Goal: Register for event/course

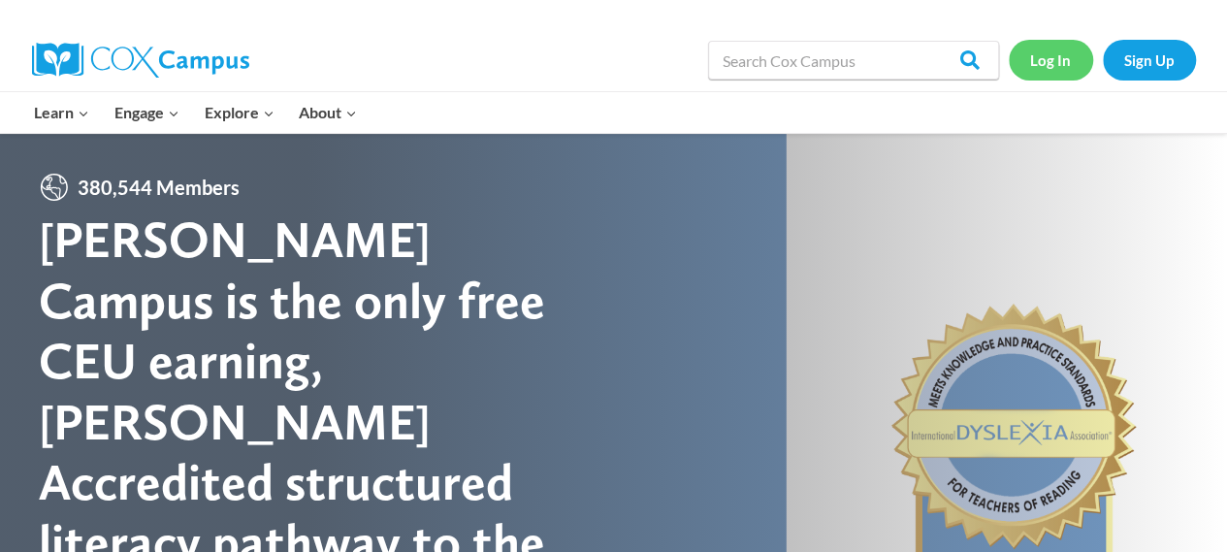
click at [1063, 62] on link "Log In" at bounding box center [1051, 60] width 84 height 40
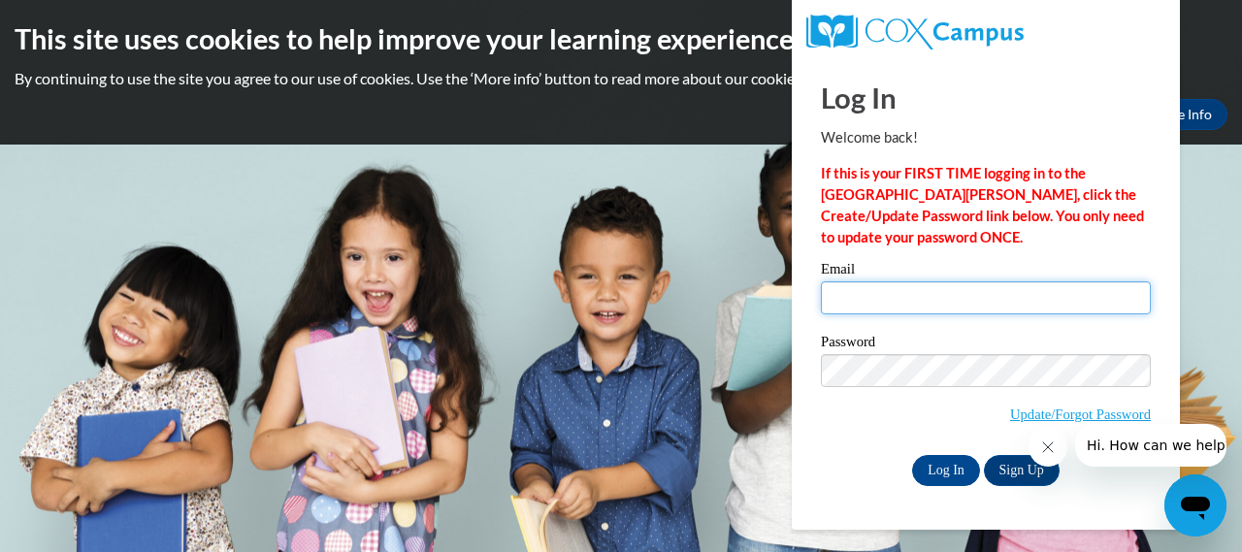
click at [1019, 297] on input "Email" at bounding box center [986, 297] width 330 height 33
type input "josephs@kmsd.edu"
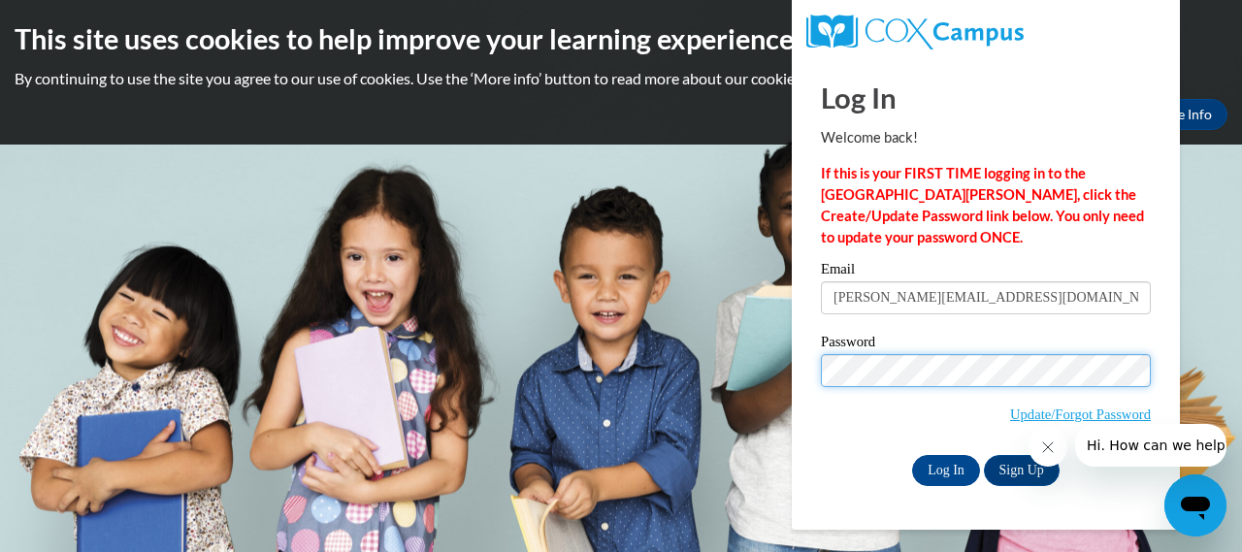
click at [912, 455] on input "Log In" at bounding box center [946, 470] width 68 height 31
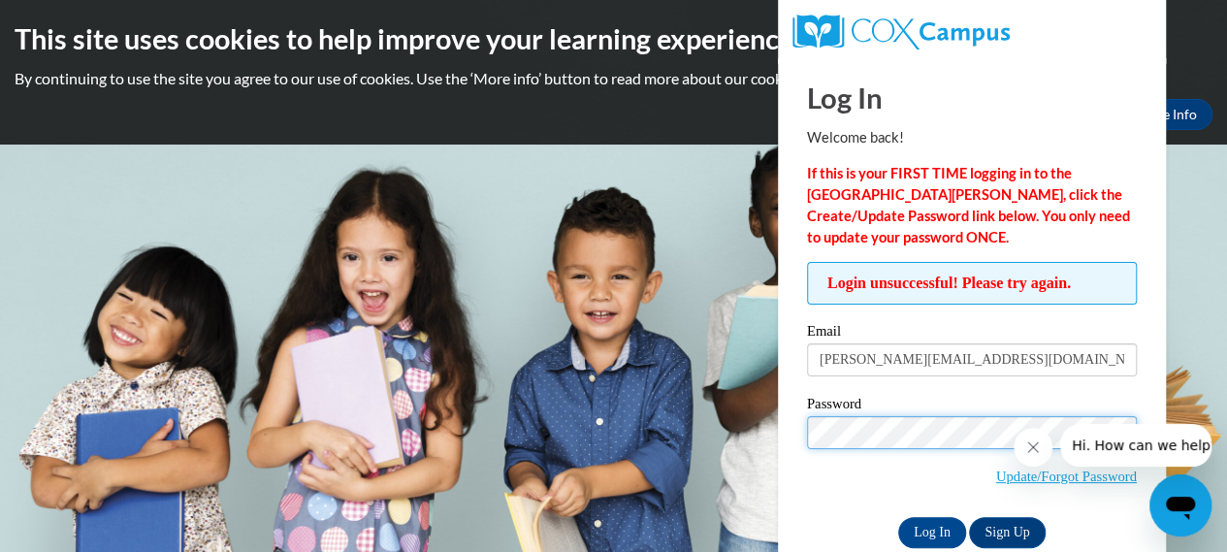
click at [898, 517] on input "Log In" at bounding box center [932, 532] width 68 height 31
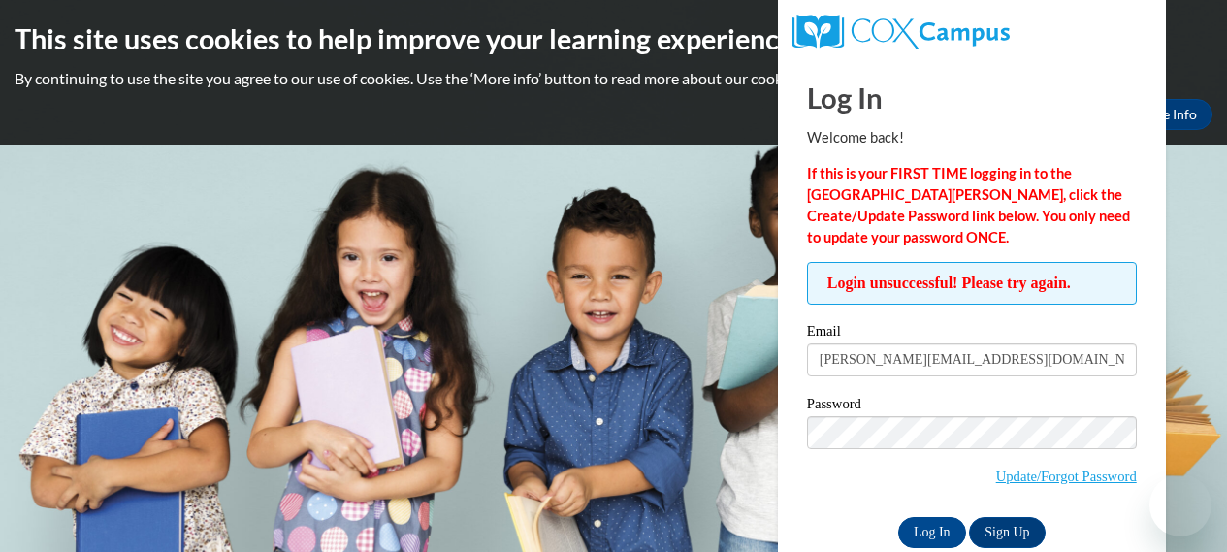
click at [1030, 482] on link "Update/Forgot Password" at bounding box center [1066, 477] width 141 height 16
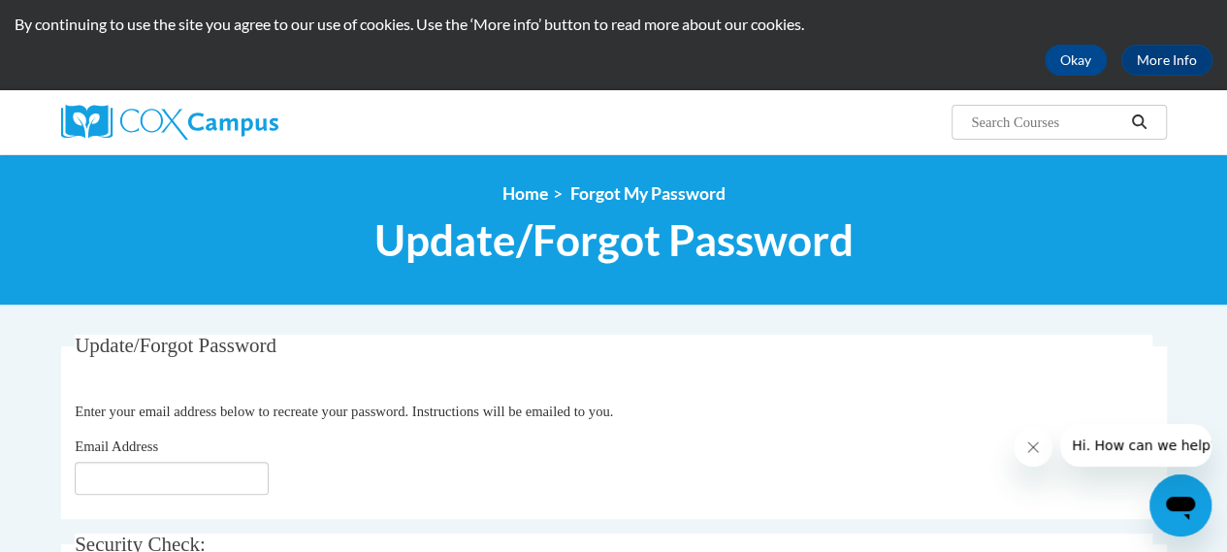
scroll to position [136, 0]
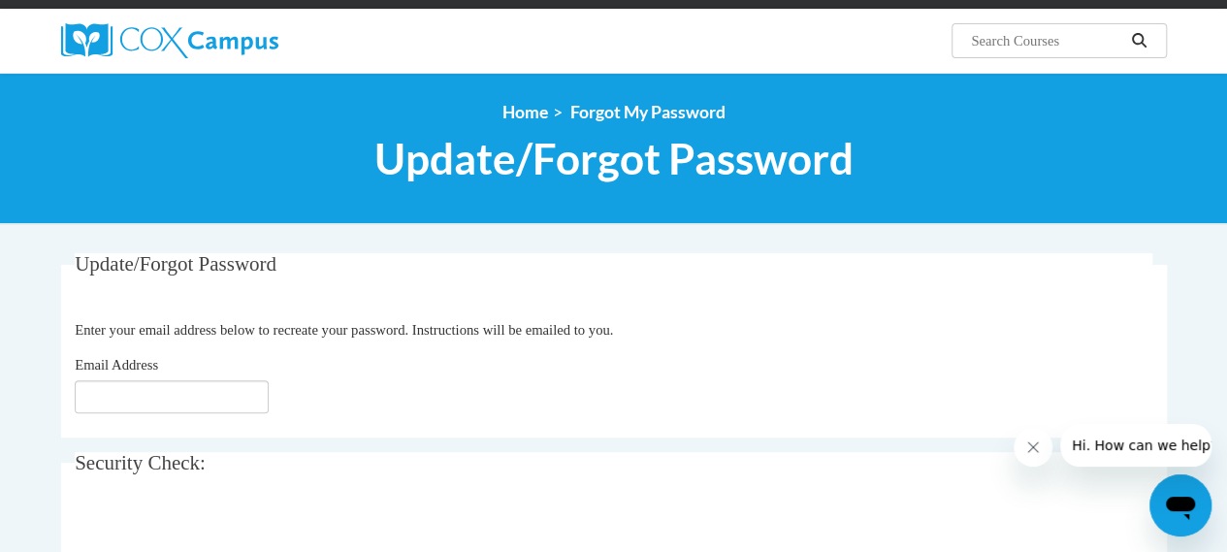
click at [208, 425] on fieldset "Update/Forgot Password Please enter your email address Enter your email address…" at bounding box center [614, 345] width 1106 height 184
click at [241, 395] on input "Email Address" at bounding box center [172, 396] width 194 height 33
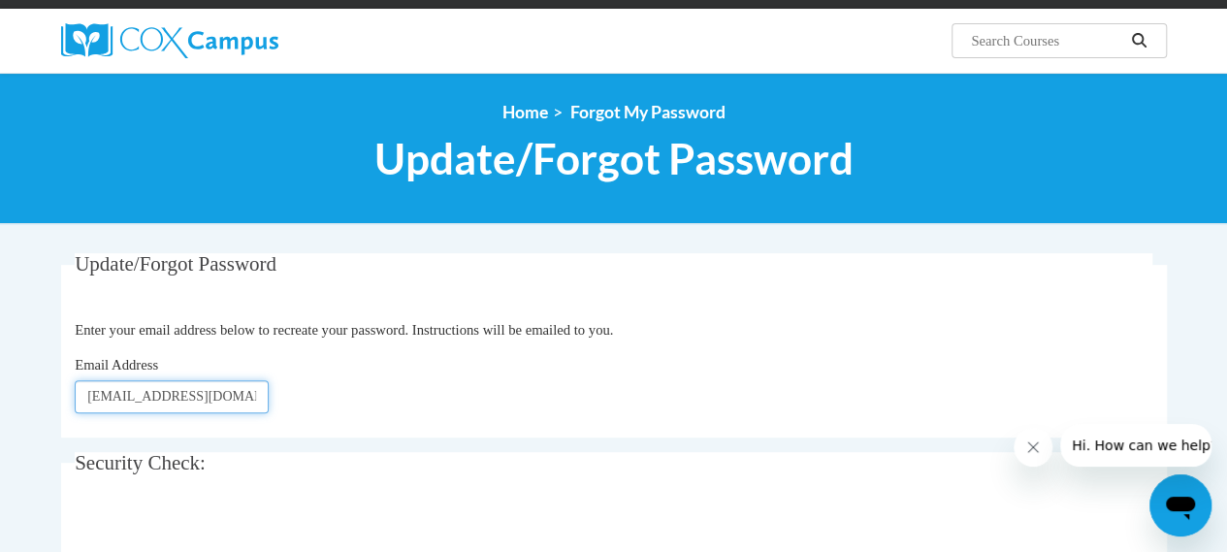
type input "josephs@kmsd.edu"
click button "Refresh captcha" at bounding box center [0, 0] width 0 height 0
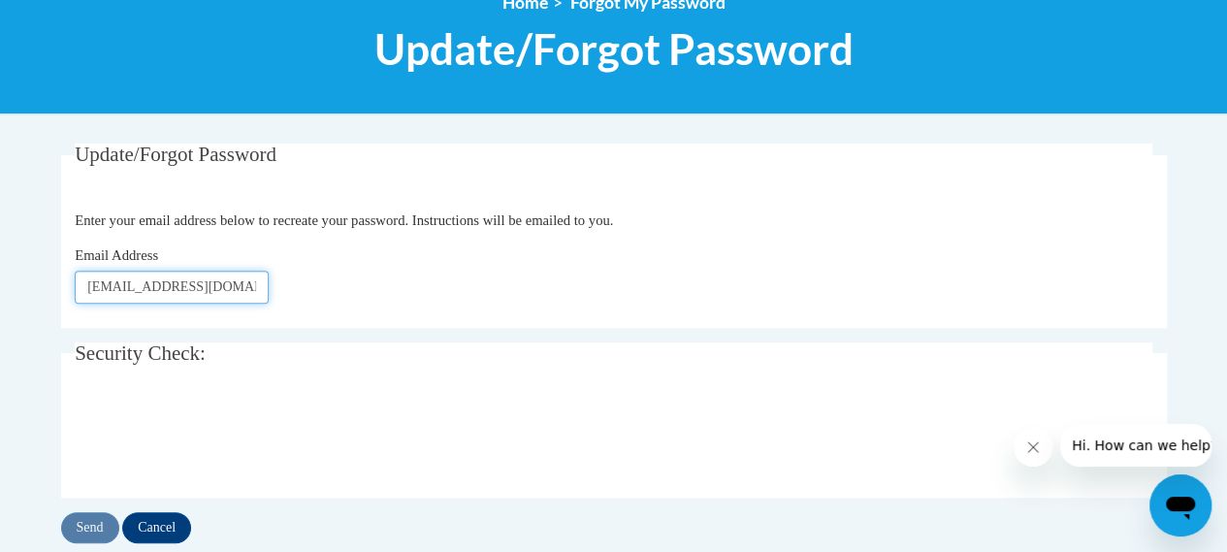
scroll to position [327, 0]
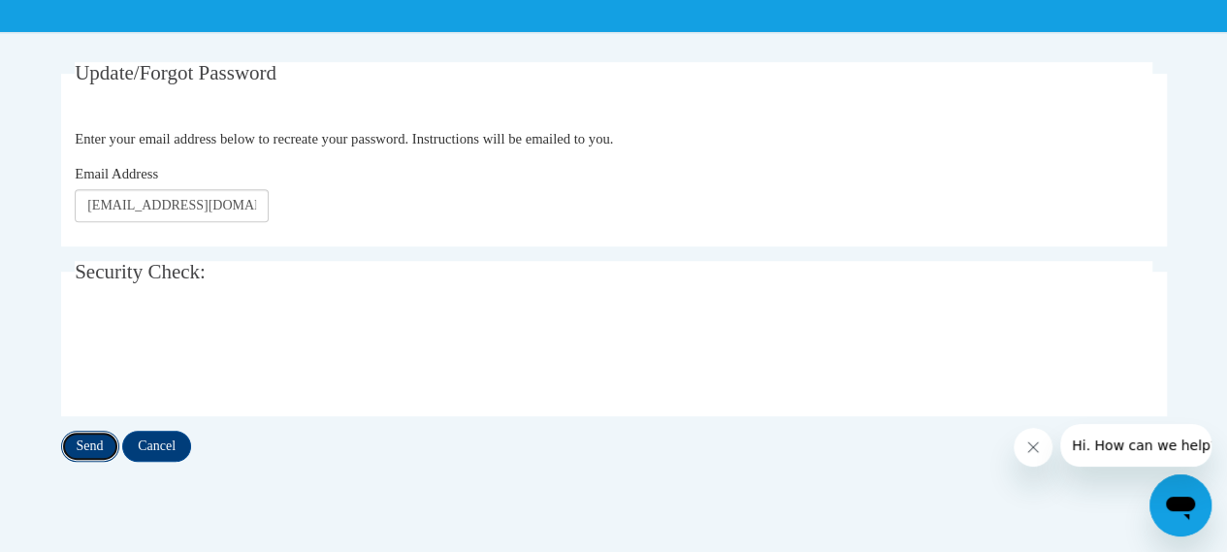
click at [89, 454] on input "Send" at bounding box center [90, 446] width 58 height 31
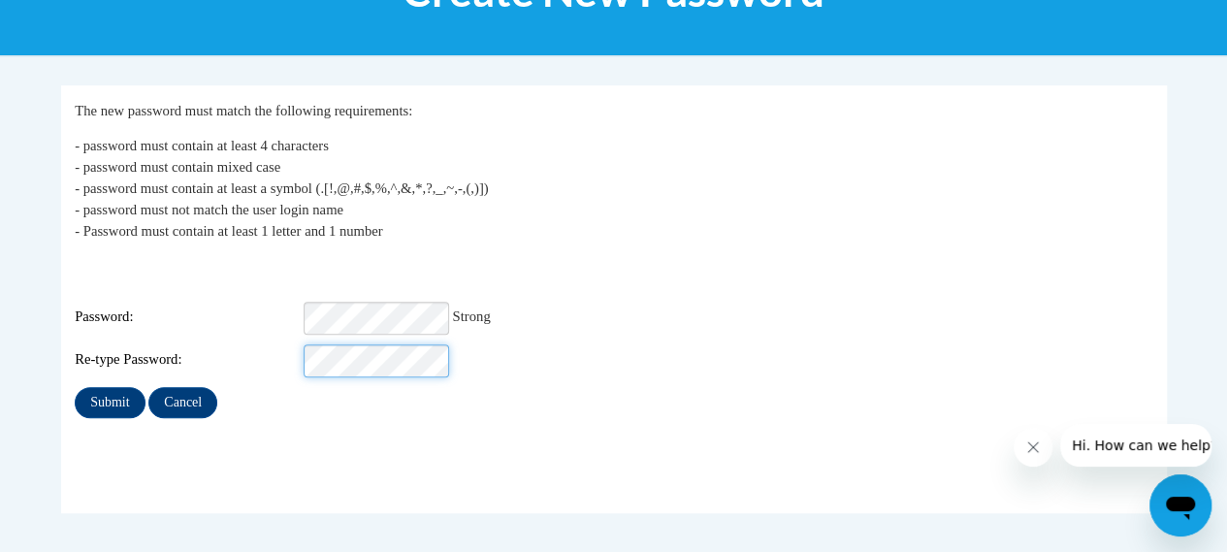
click at [75, 387] on input "Submit" at bounding box center [110, 402] width 70 height 31
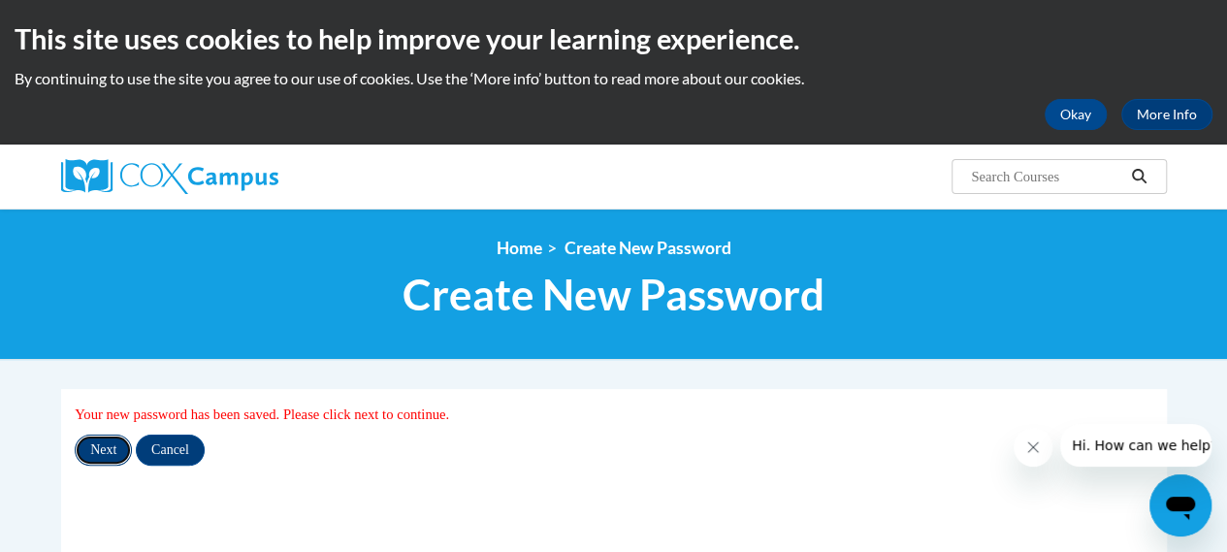
click at [124, 456] on input "Next" at bounding box center [103, 450] width 57 height 31
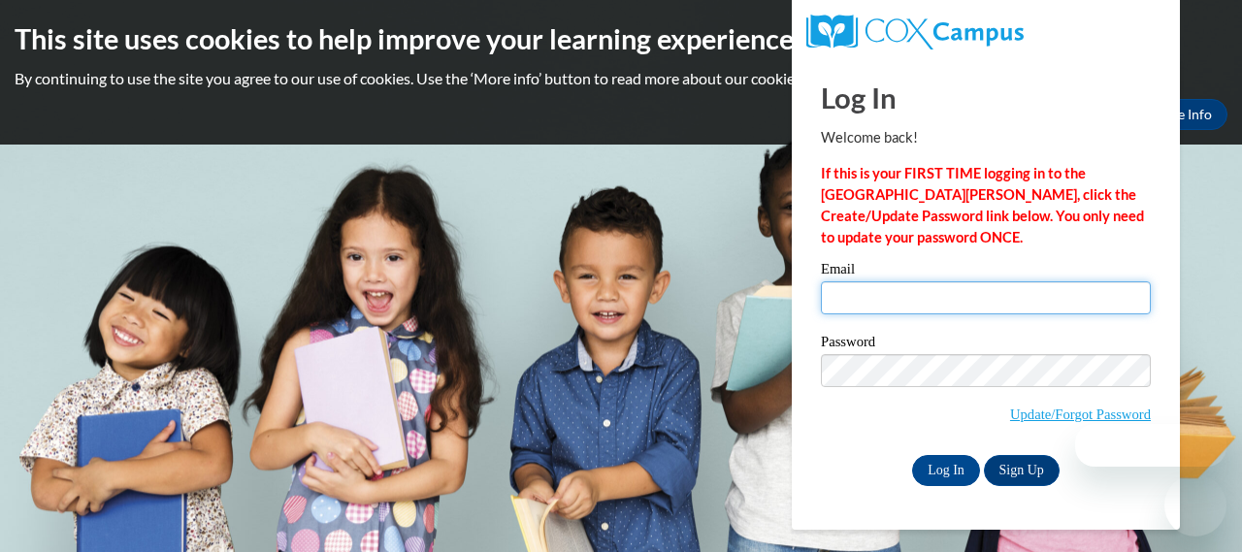
click at [881, 308] on input "Email" at bounding box center [986, 297] width 330 height 33
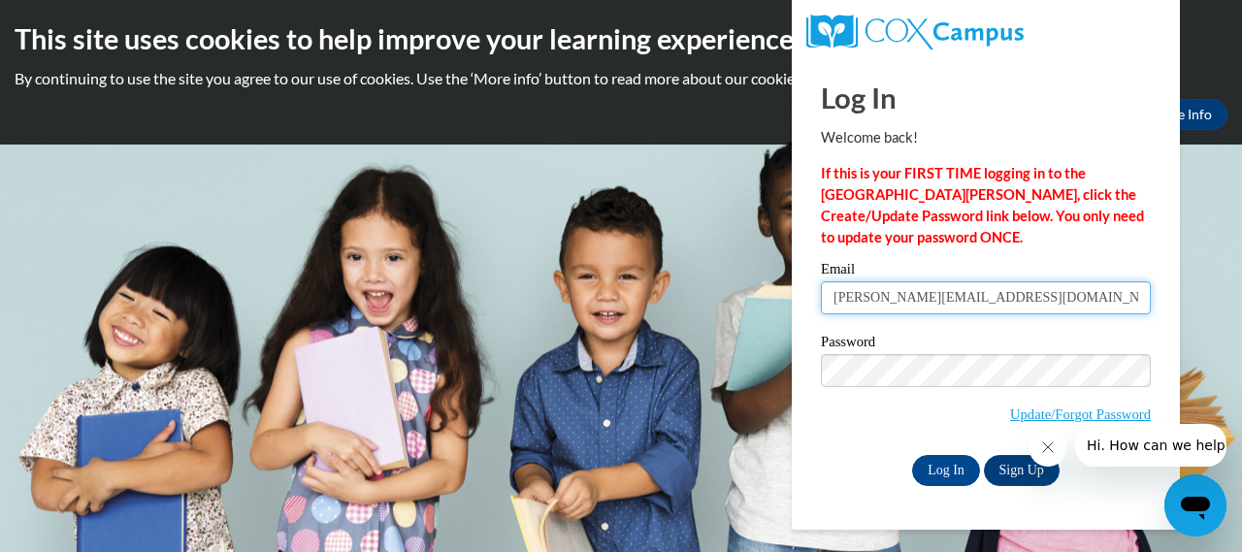
type input "josephs@kmsd.edu"
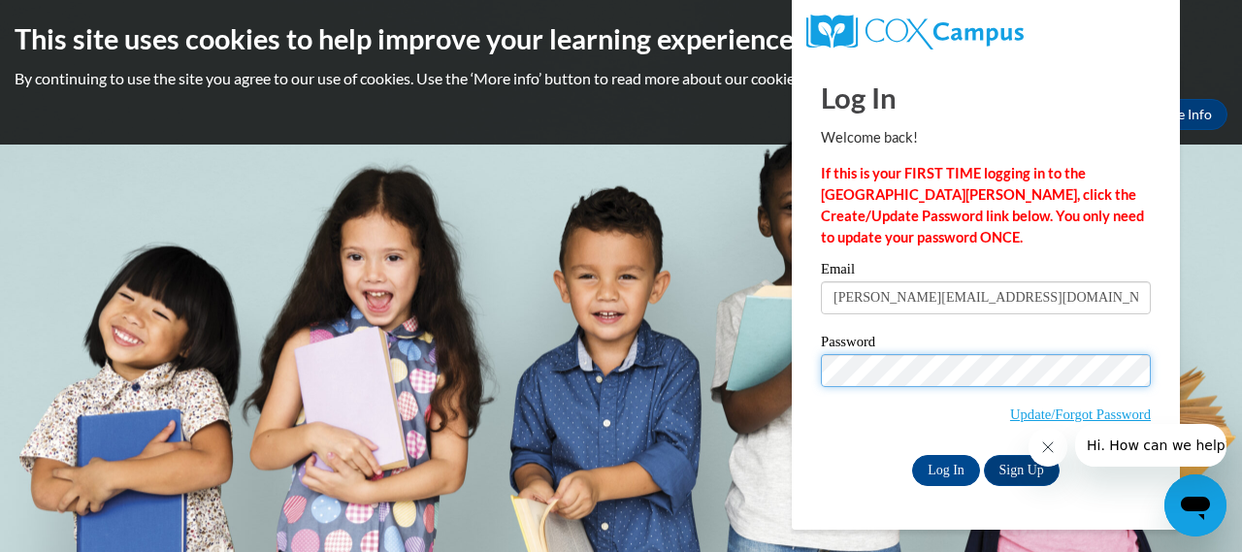
click at [912, 455] on input "Log In" at bounding box center [946, 470] width 68 height 31
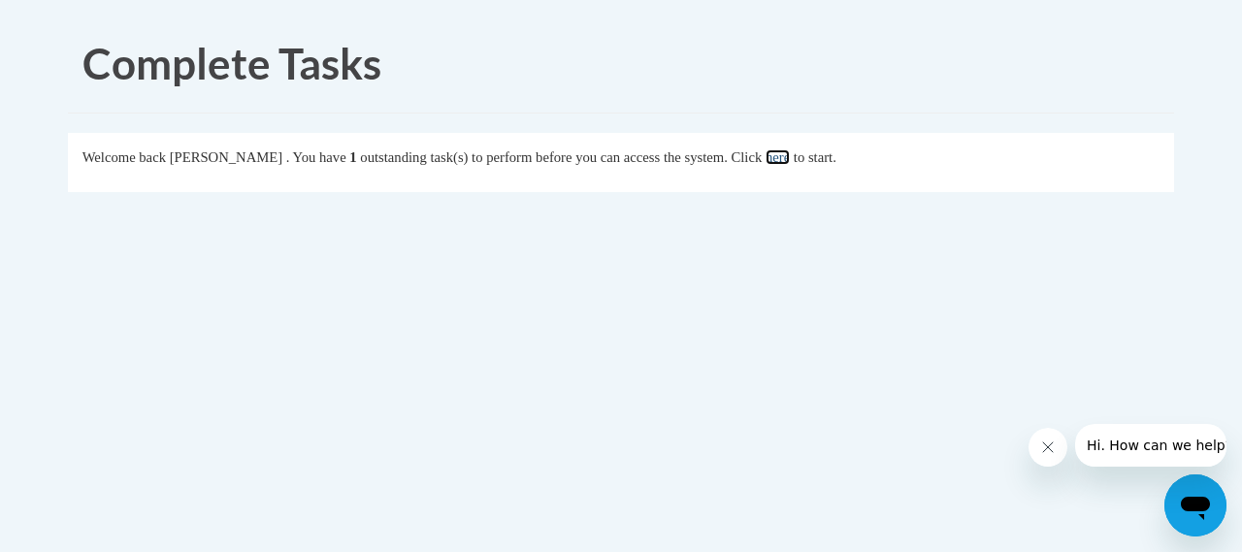
click at [790, 156] on link "here" at bounding box center [778, 157] width 24 height 16
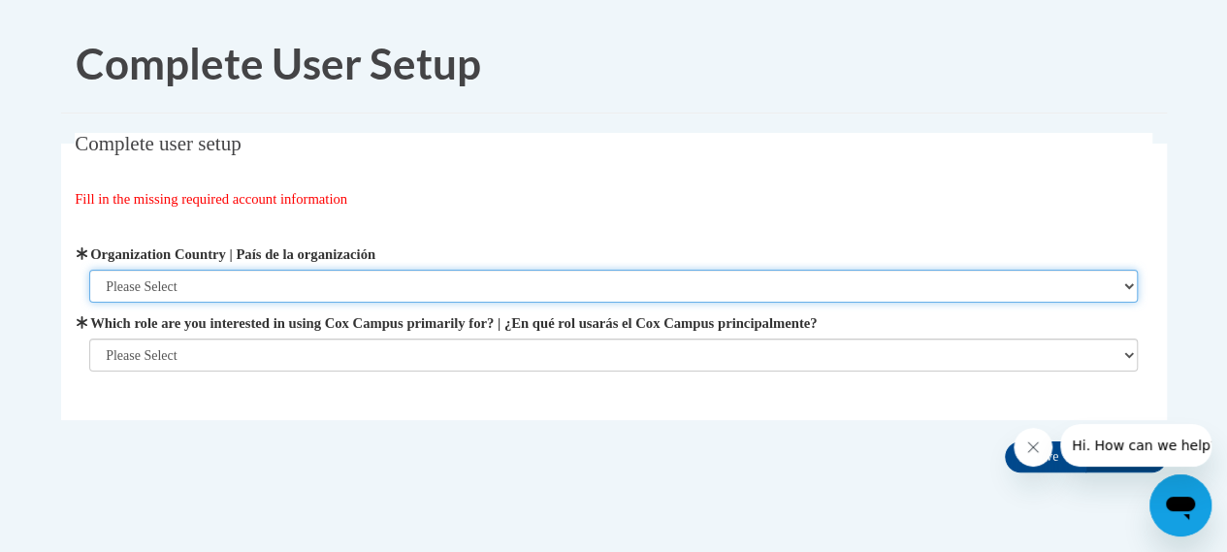
click at [266, 284] on select "Please Select [GEOGRAPHIC_DATA] | [GEOGRAPHIC_DATA] Outside of [GEOGRAPHIC_DATA…" at bounding box center [613, 286] width 1049 height 33
click at [89, 270] on select "Please Select [GEOGRAPHIC_DATA] | [GEOGRAPHIC_DATA] Outside of [GEOGRAPHIC_DATA…" at bounding box center [613, 286] width 1049 height 33
click at [276, 275] on select "Please Select [GEOGRAPHIC_DATA] | [GEOGRAPHIC_DATA] Outside of [GEOGRAPHIC_DATA…" at bounding box center [613, 286] width 1049 height 33
select select "ad49bcad-a171-4b2e-b99c-48b446064914"
click at [89, 270] on select "Please Select [GEOGRAPHIC_DATA] | [GEOGRAPHIC_DATA] Outside of [GEOGRAPHIC_DATA…" at bounding box center [613, 286] width 1049 height 33
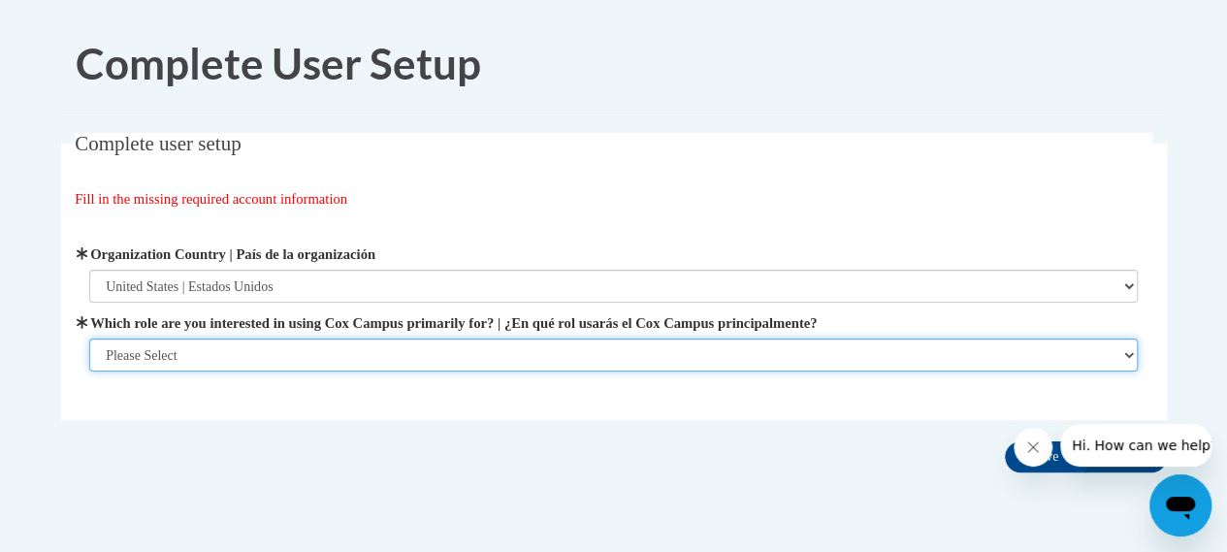
click at [252, 353] on select "Please Select College/University | Colegio/Universidad Community/Nonprofit Part…" at bounding box center [613, 355] width 1049 height 33
select select "fbf2d438-af2f-41f8-98f1-81c410e29de3"
click at [89, 372] on select "Please Select College/University | Colegio/Universidad Community/Nonprofit Part…" at bounding box center [613, 355] width 1049 height 33
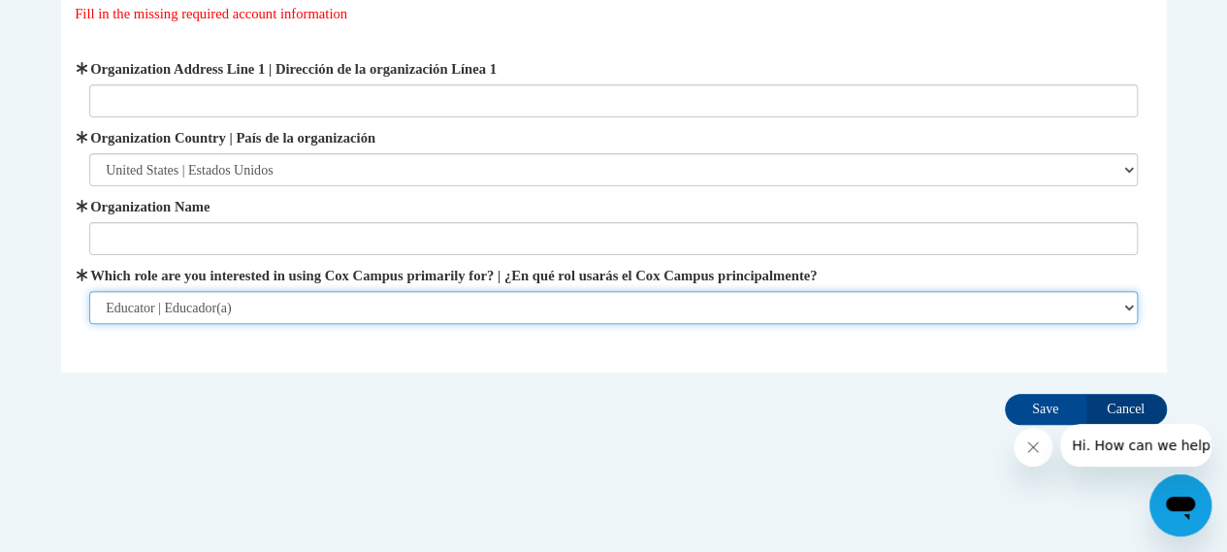
scroll to position [187, 0]
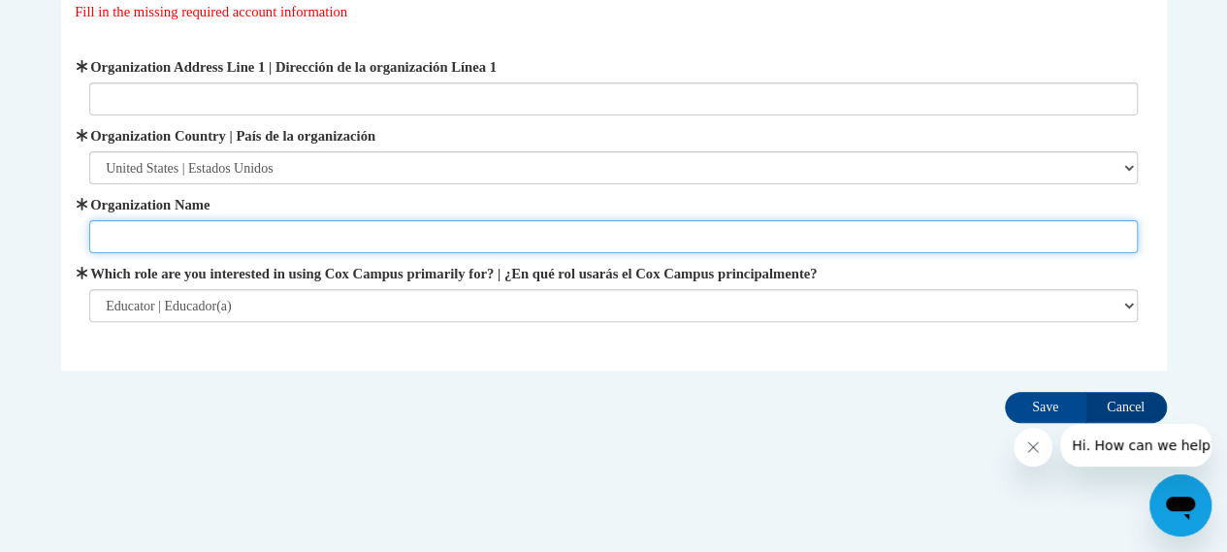
click at [491, 231] on input "Organization Name" at bounding box center [613, 236] width 1049 height 33
click at [489, 244] on input "Organization Name" at bounding box center [613, 236] width 1049 height 33
type input "KMSD"
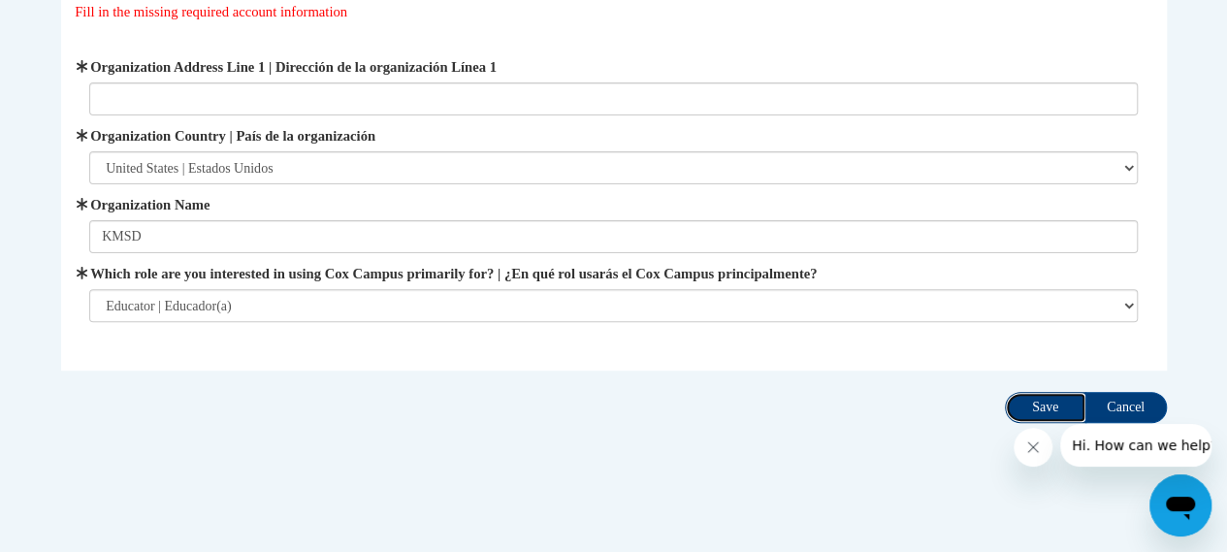
click at [1043, 408] on input "Save" at bounding box center [1046, 407] width 82 height 31
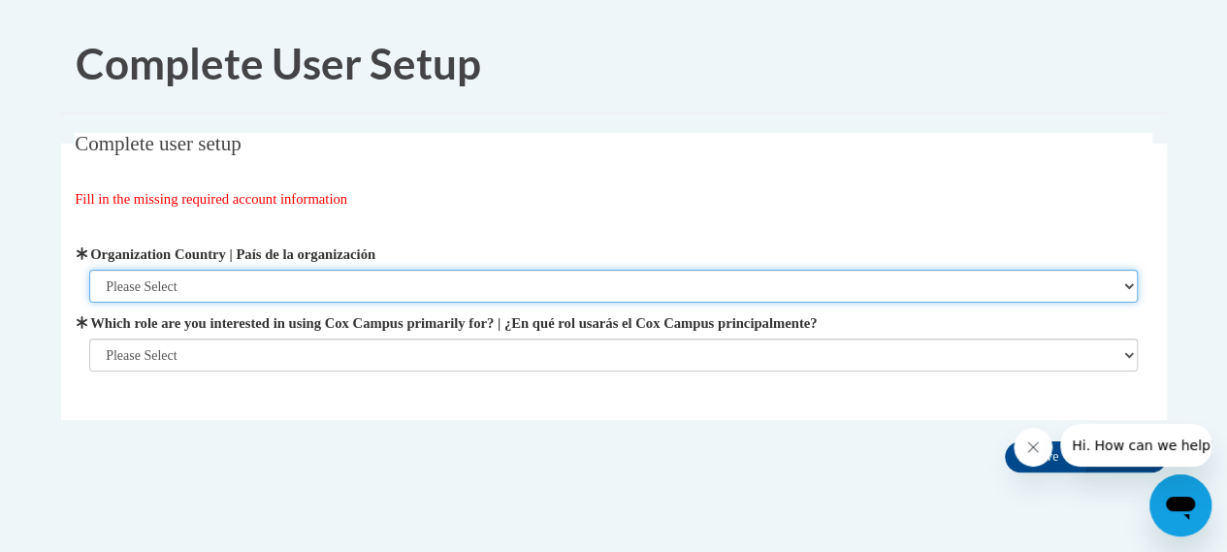
click at [246, 282] on select "Please Select [GEOGRAPHIC_DATA] | [GEOGRAPHIC_DATA] Outside of [GEOGRAPHIC_DATA…" at bounding box center [613, 286] width 1049 height 33
select select "ad49bcad-a171-4b2e-b99c-48b446064914"
click at [89, 270] on select "Please Select [GEOGRAPHIC_DATA] | [GEOGRAPHIC_DATA] Outside of [GEOGRAPHIC_DATA…" at bounding box center [613, 286] width 1049 height 33
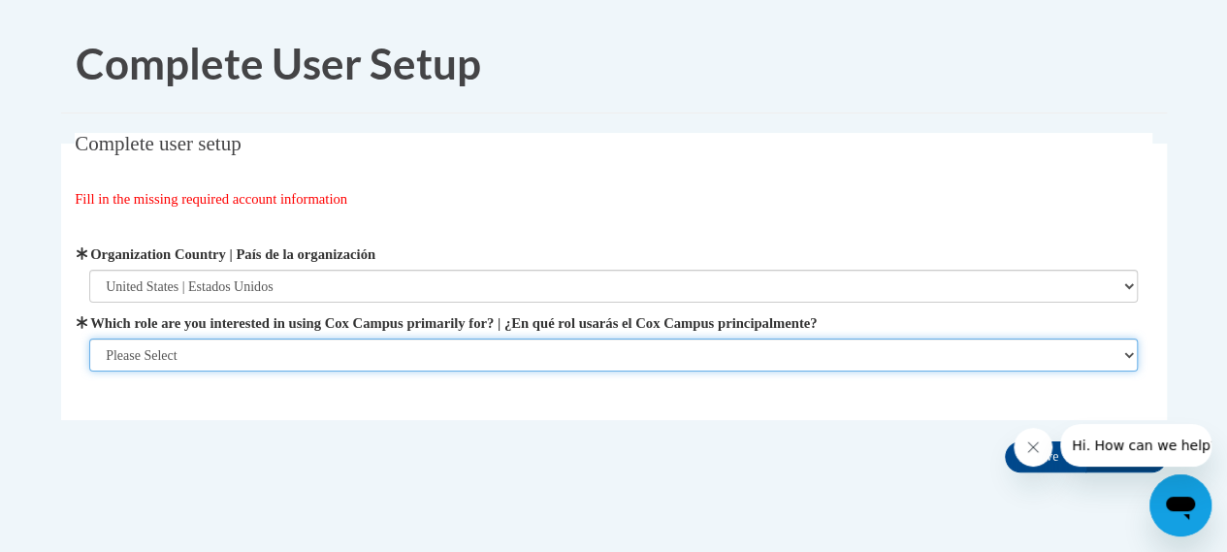
click at [237, 363] on select "Please Select College/University | Colegio/Universidad Community/Nonprofit Part…" at bounding box center [613, 355] width 1049 height 33
select select "fbf2d438-af2f-41f8-98f1-81c410e29de3"
click at [89, 372] on select "Please Select College/University | Colegio/Universidad Community/Nonprofit Part…" at bounding box center [613, 355] width 1049 height 33
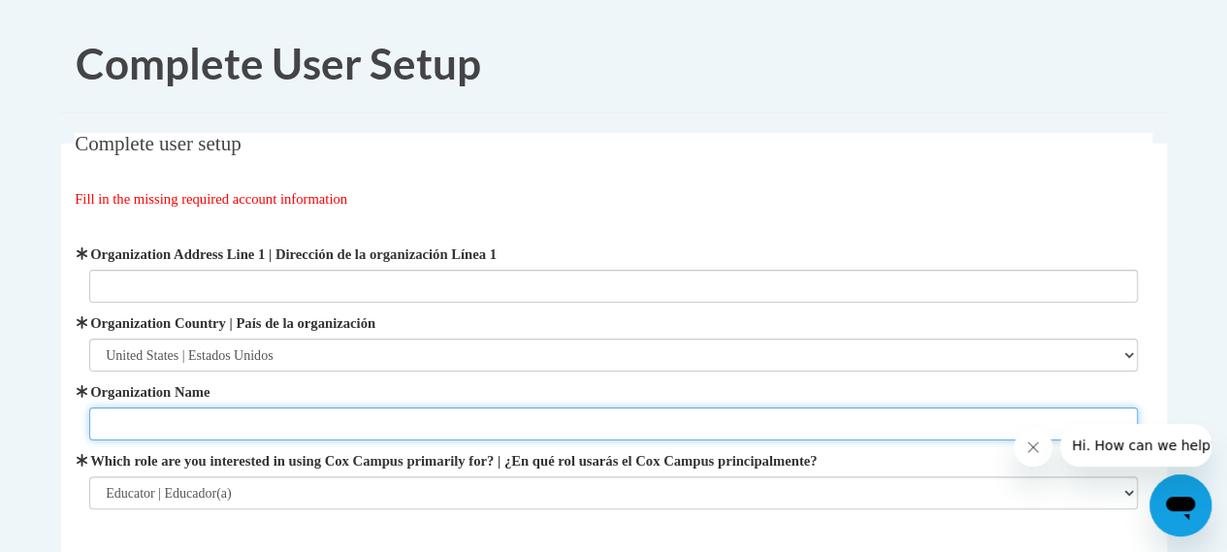
click at [212, 426] on input "Organization Name" at bounding box center [613, 424] width 1049 height 33
type input "KMSD"
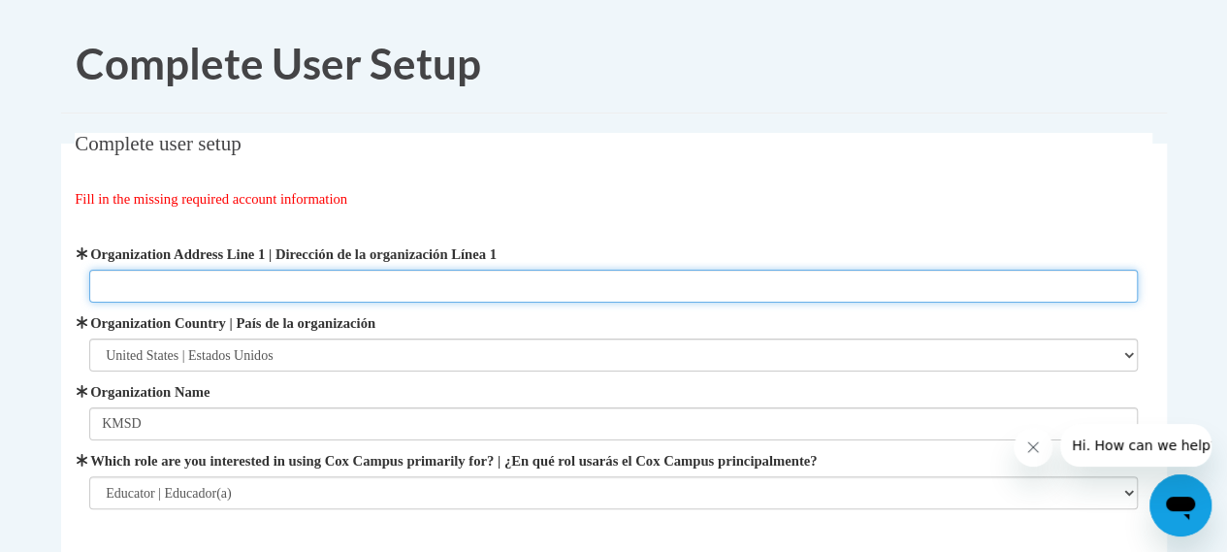
click at [217, 275] on input "Organization Address Line 1 | Dirección de la organización Línea 1" at bounding box center [613, 286] width 1049 height 33
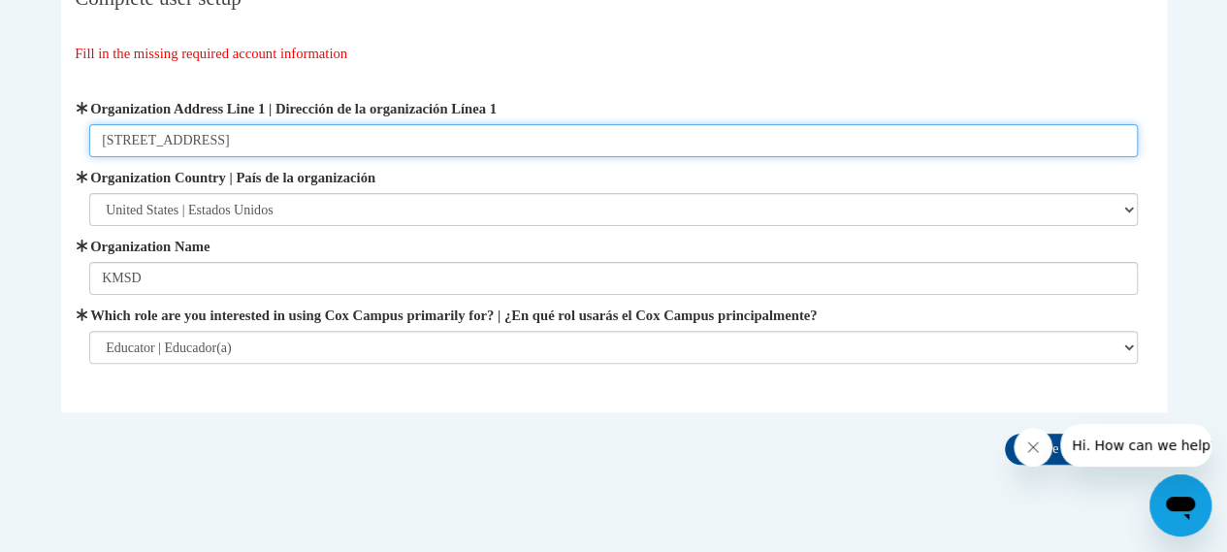
scroll to position [195, 0]
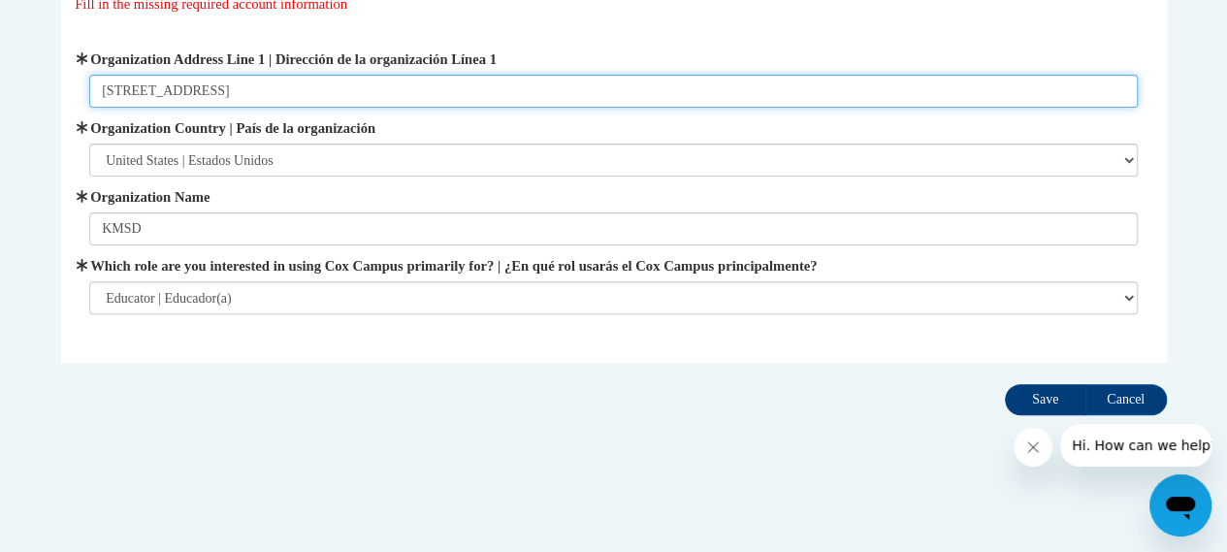
type input "[STREET_ADDRESS]"
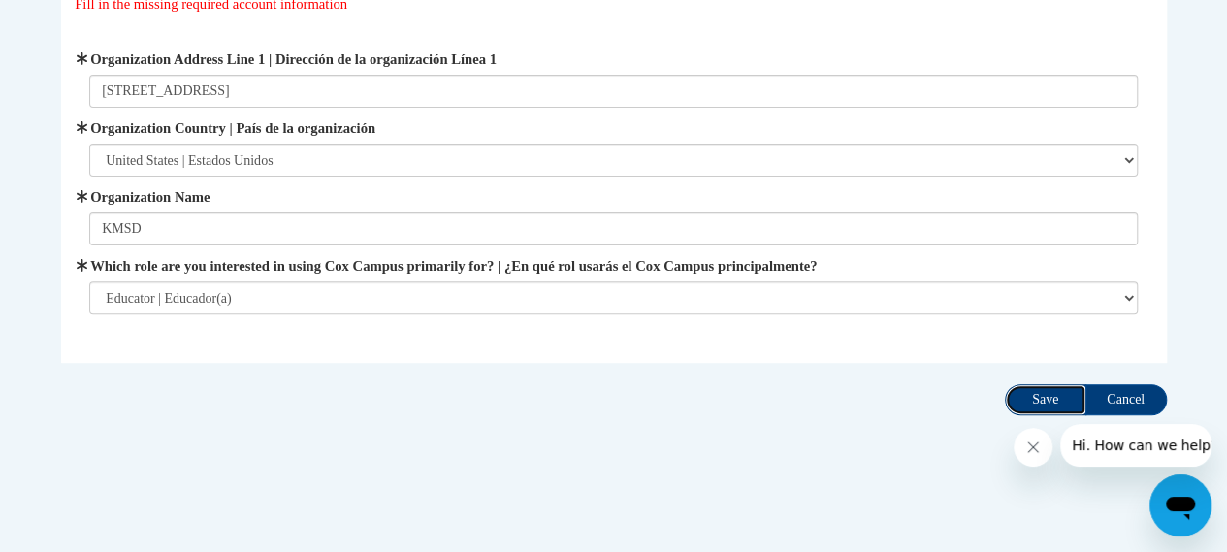
click at [1038, 396] on input "Save" at bounding box center [1046, 399] width 82 height 31
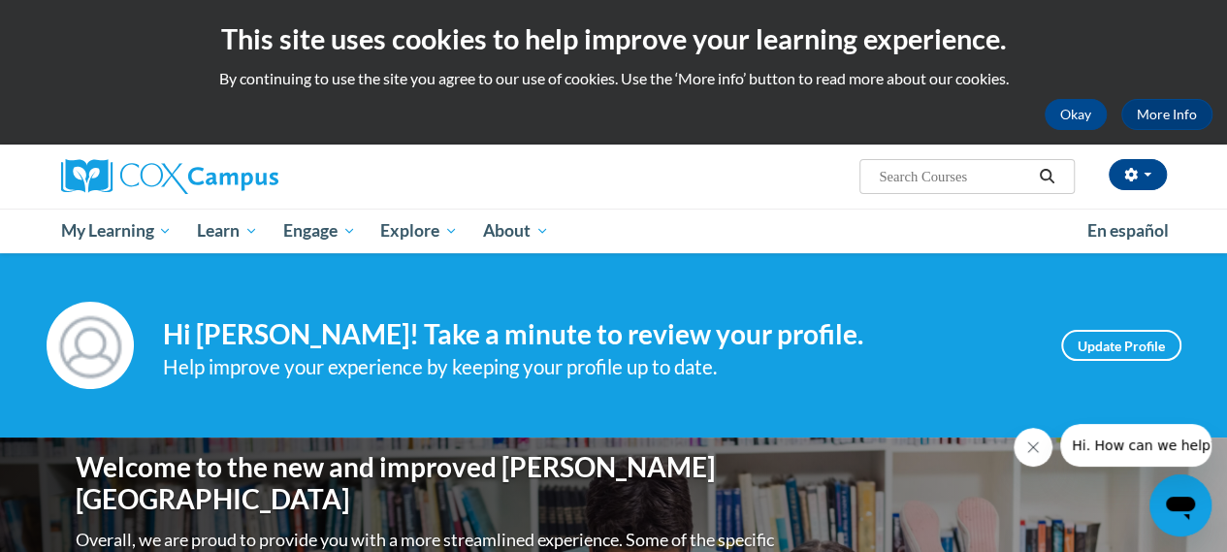
click at [970, 171] on input "Search..." at bounding box center [954, 176] width 155 height 23
type input "data"
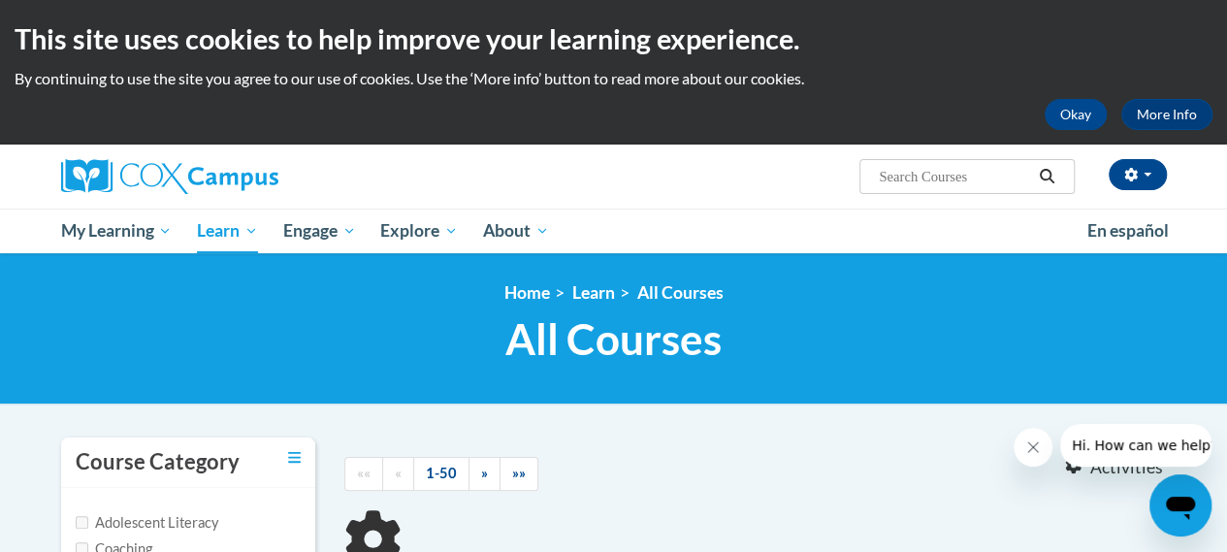
type input "data"
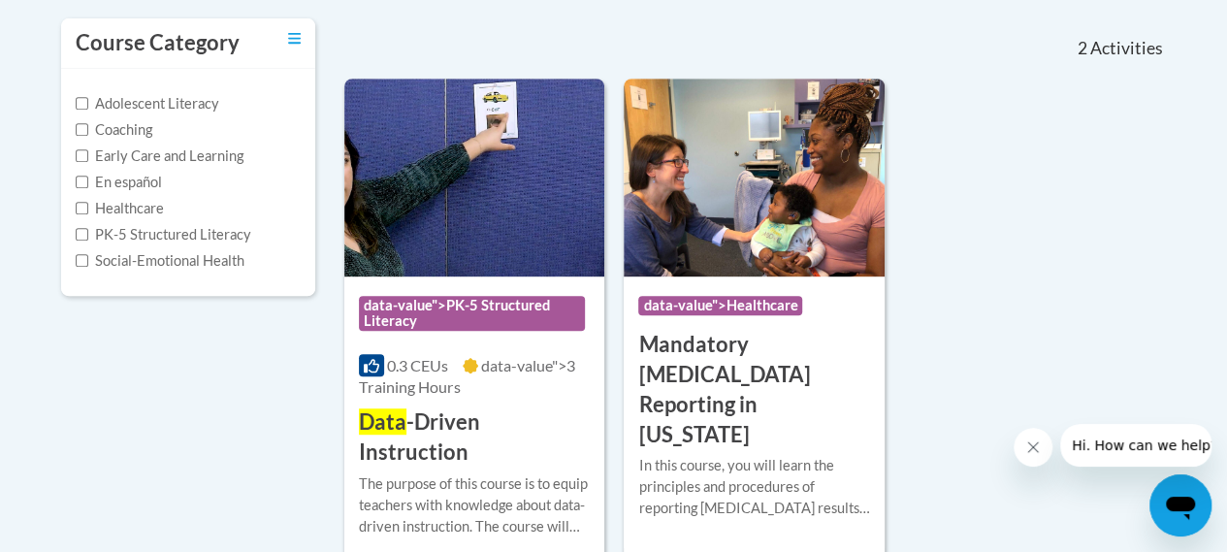
scroll to position [444, 0]
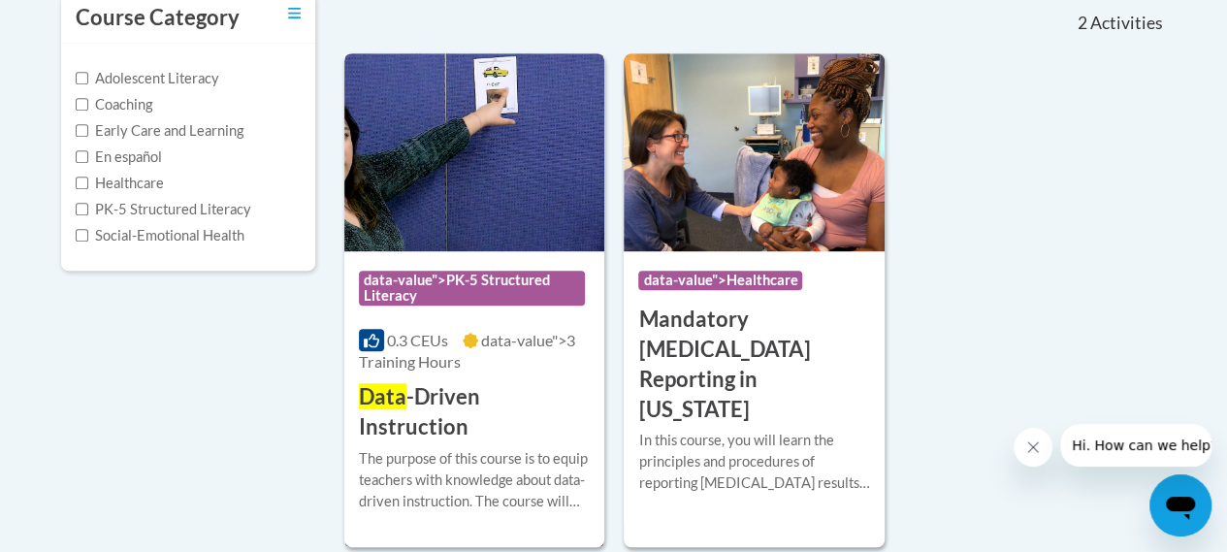
click at [475, 302] on span "data-value">PK-5 Structured Literacy" at bounding box center [472, 288] width 226 height 35
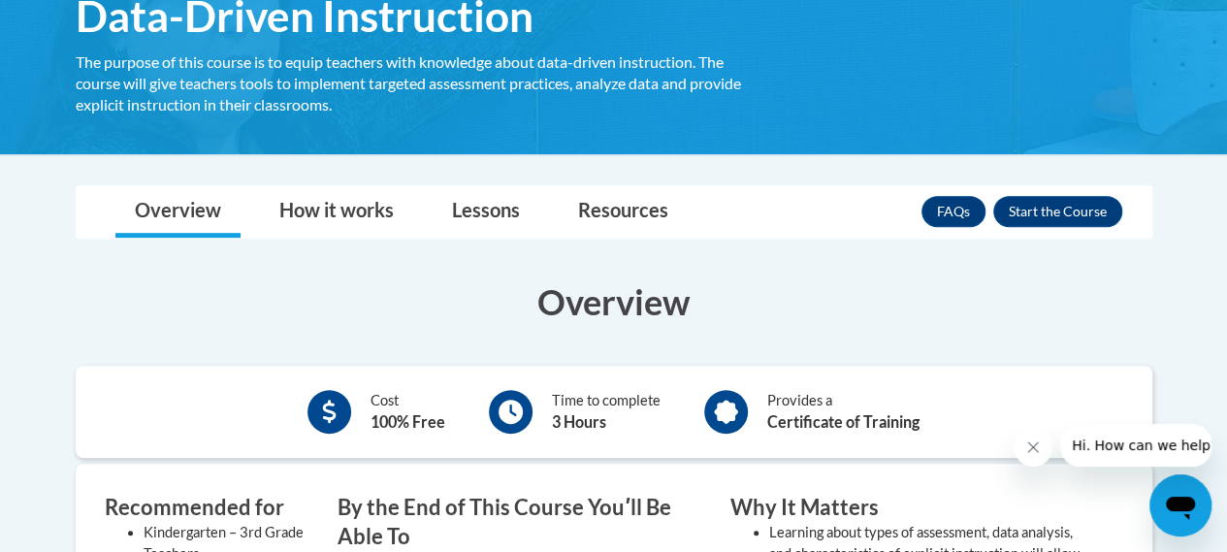
scroll to position [316, 0]
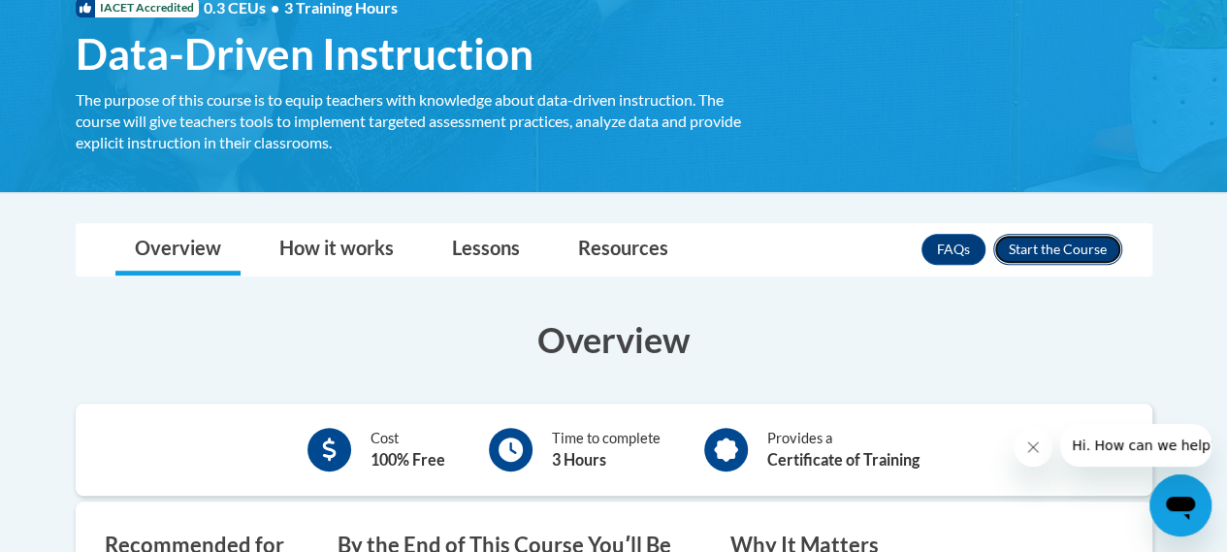
click at [1079, 255] on button "Enroll" at bounding box center [1058, 249] width 129 height 31
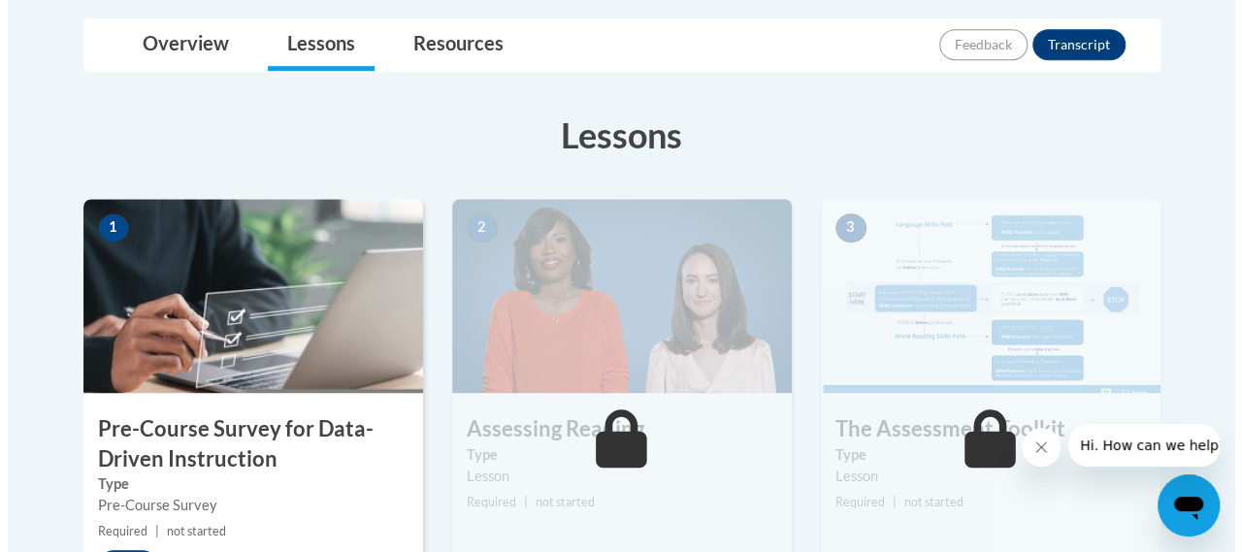
scroll to position [498, 0]
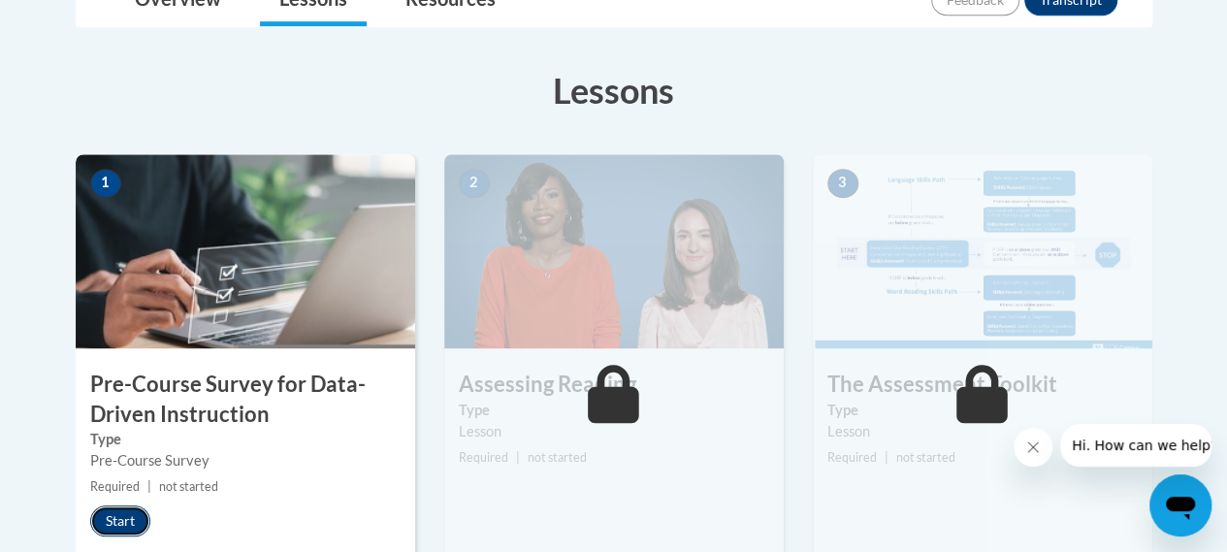
click at [137, 524] on button "Start" at bounding box center [120, 521] width 60 height 31
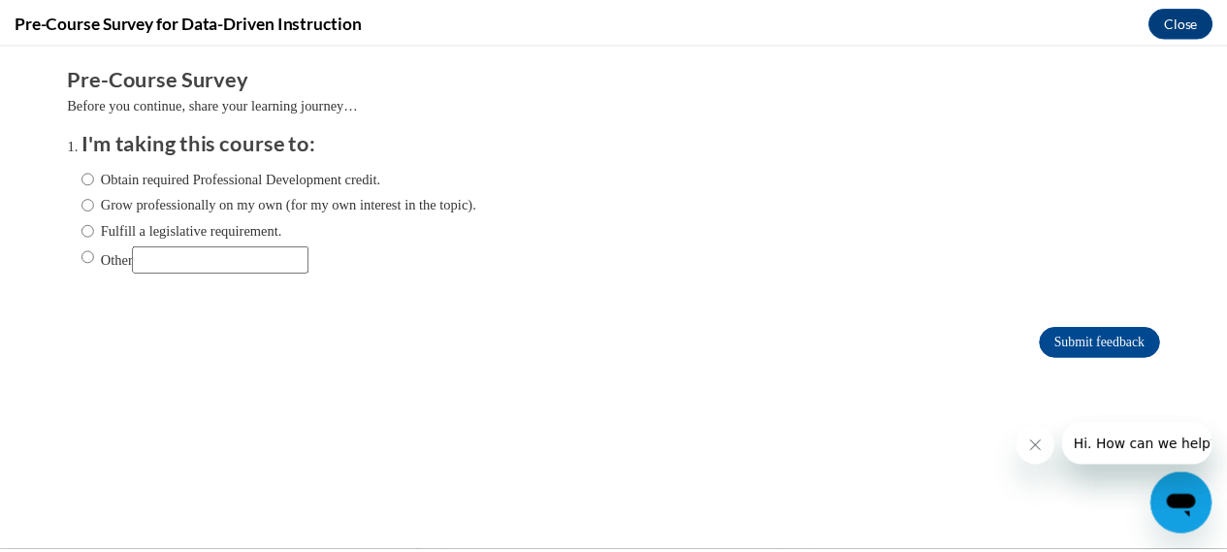
scroll to position [0, 0]
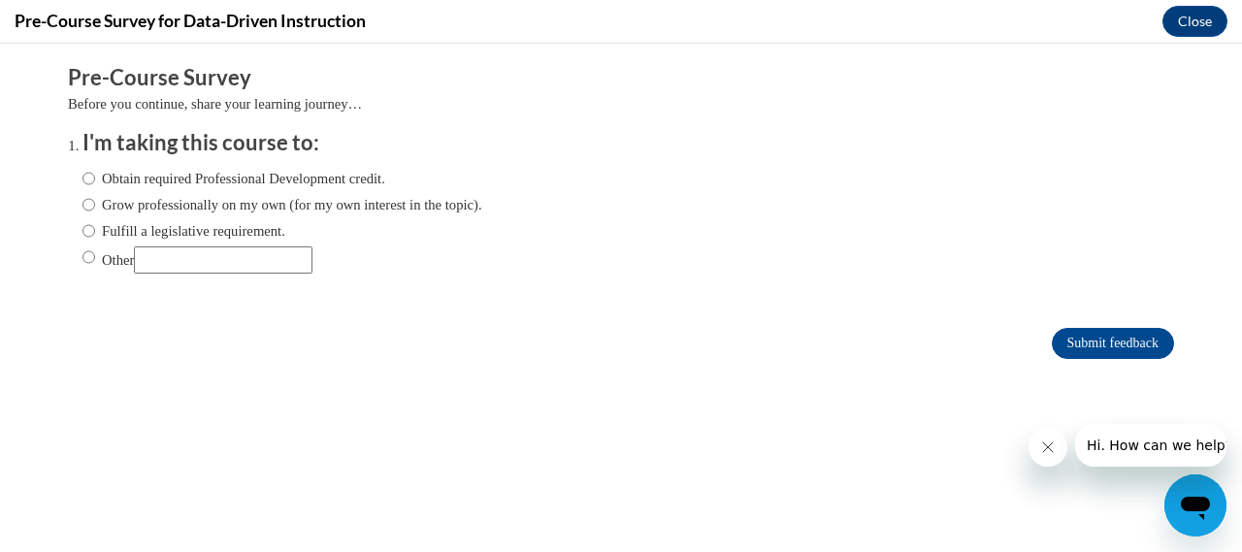
click at [217, 175] on label "Obtain required Professional Development credit." at bounding box center [233, 178] width 303 height 21
click at [95, 175] on input "Obtain required Professional Development credit." at bounding box center [88, 178] width 13 height 21
radio input "true"
click at [1203, 13] on button "Close" at bounding box center [1194, 21] width 65 height 31
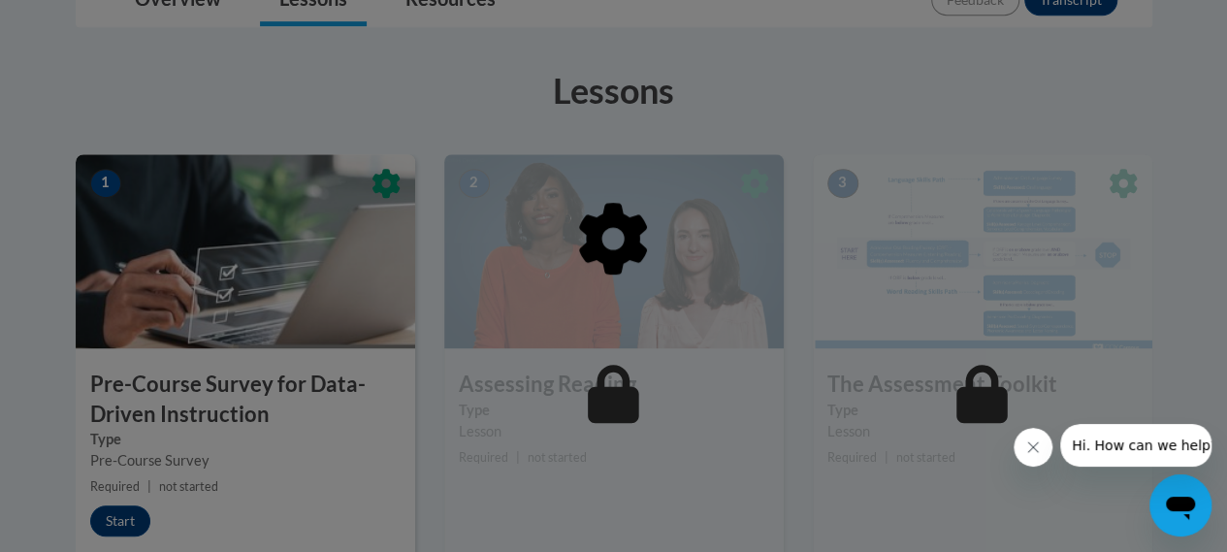
click at [1034, 445] on icon "Close message from company" at bounding box center [1034, 447] width 10 height 10
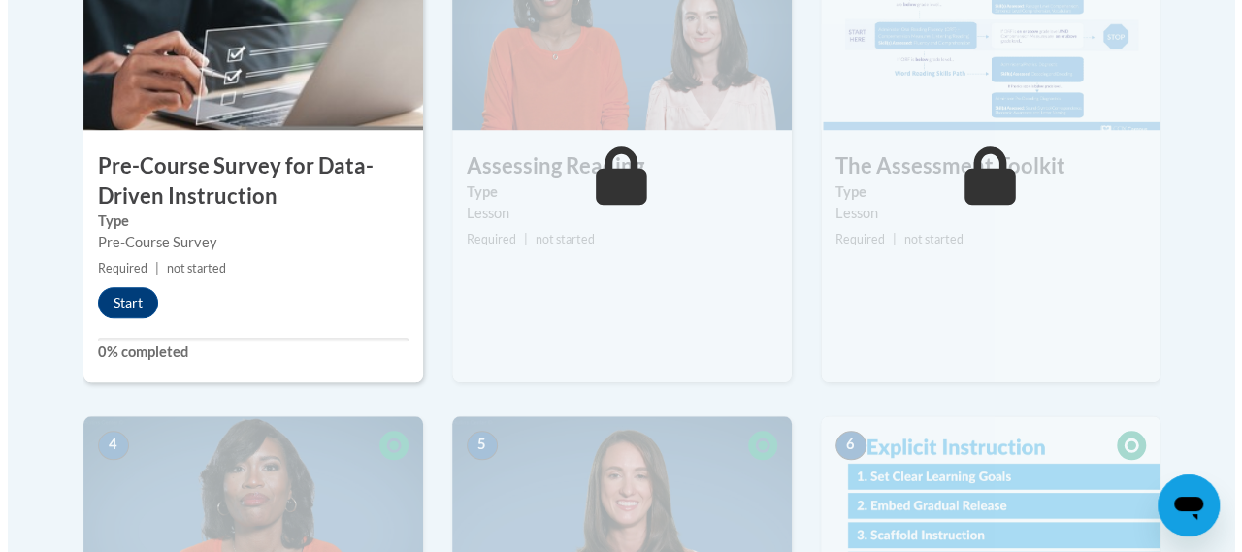
scroll to position [695, 0]
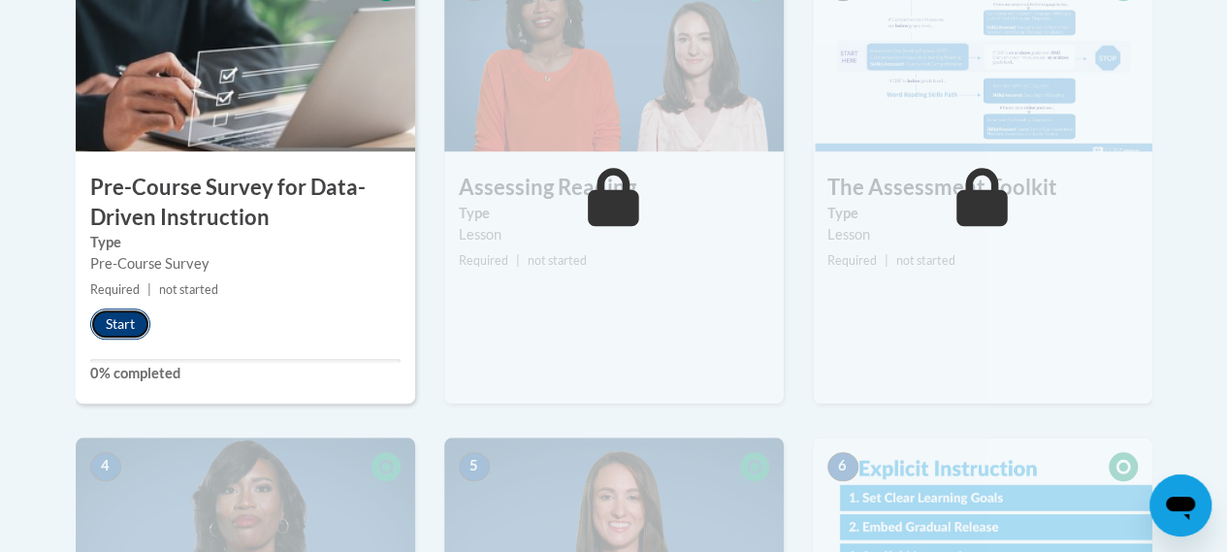
click at [124, 323] on button "Start" at bounding box center [120, 324] width 60 height 31
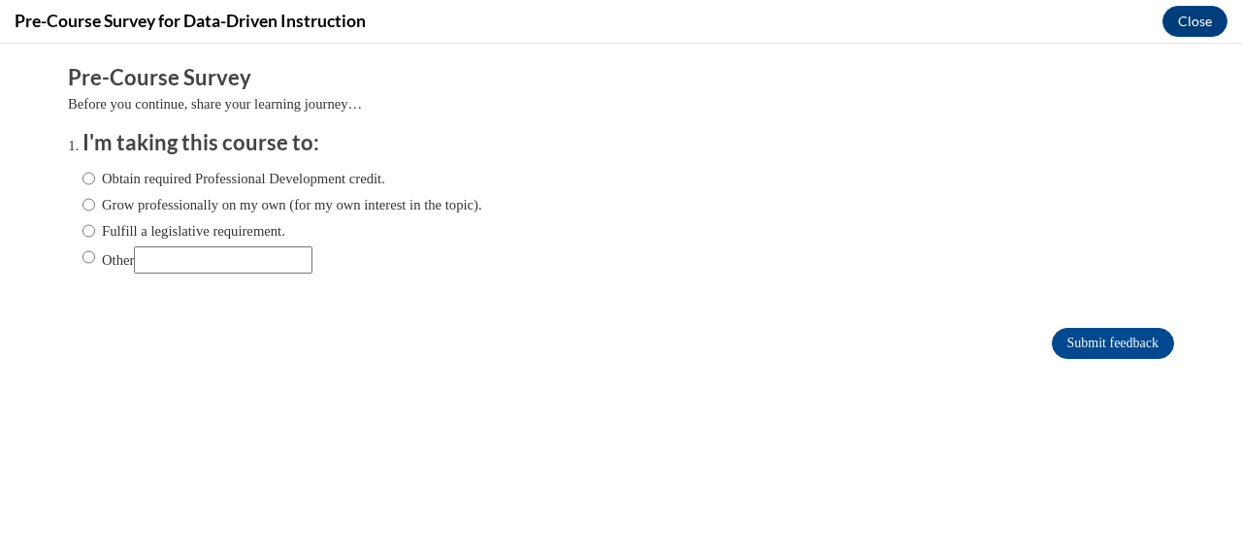
scroll to position [0, 0]
click at [1079, 339] on input "Submit feedback" at bounding box center [1113, 343] width 122 height 31
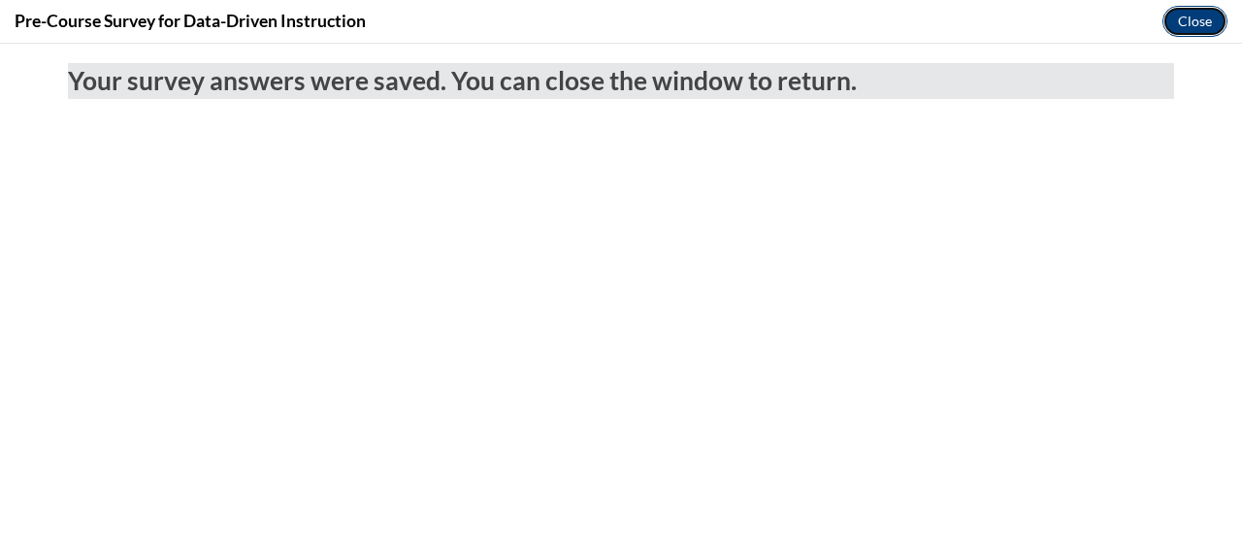
click at [1206, 23] on button "Close" at bounding box center [1194, 21] width 65 height 31
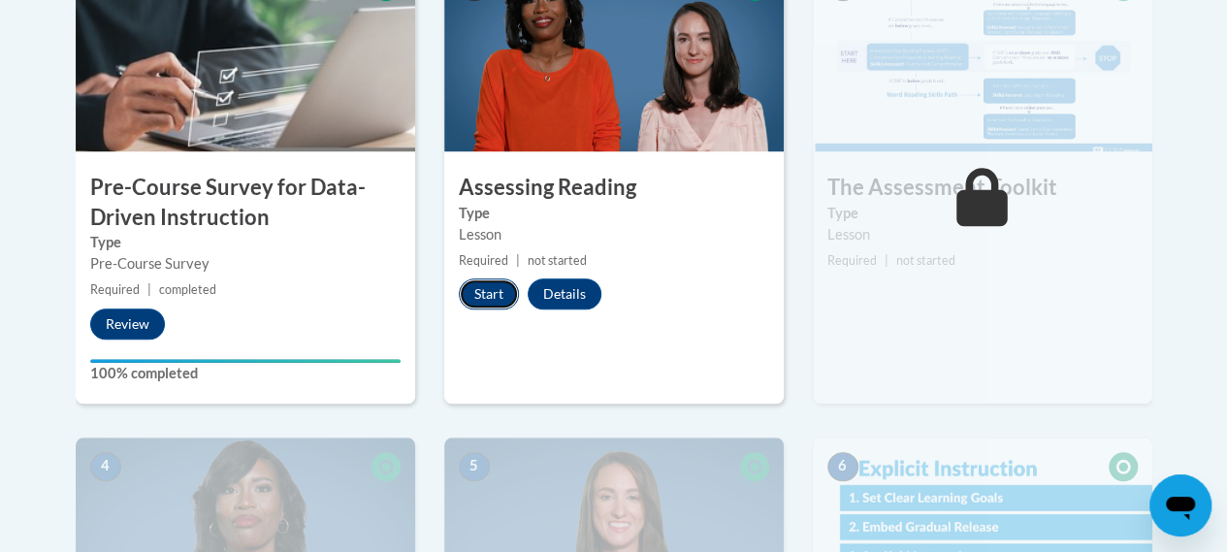
click at [469, 290] on button "Start" at bounding box center [489, 293] width 60 height 31
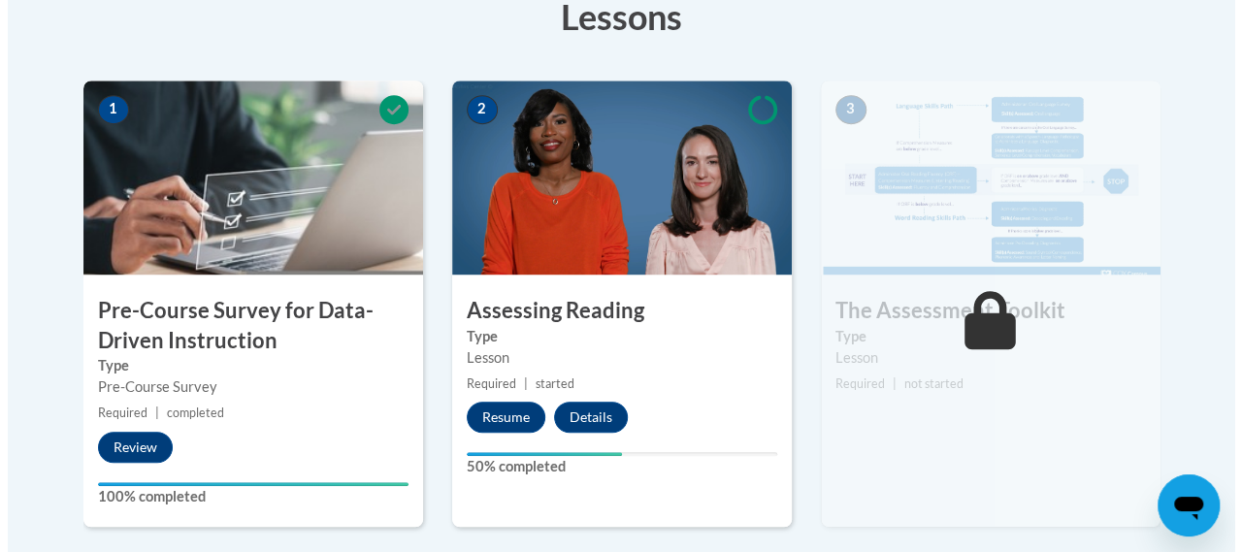
scroll to position [767, 0]
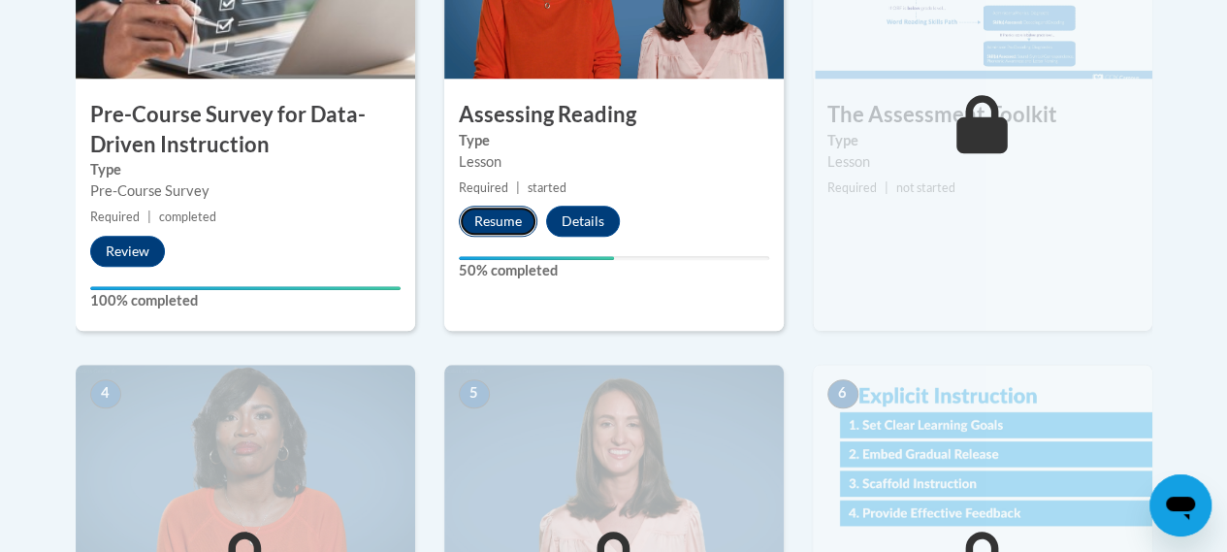
click at [497, 232] on button "Resume" at bounding box center [498, 221] width 79 height 31
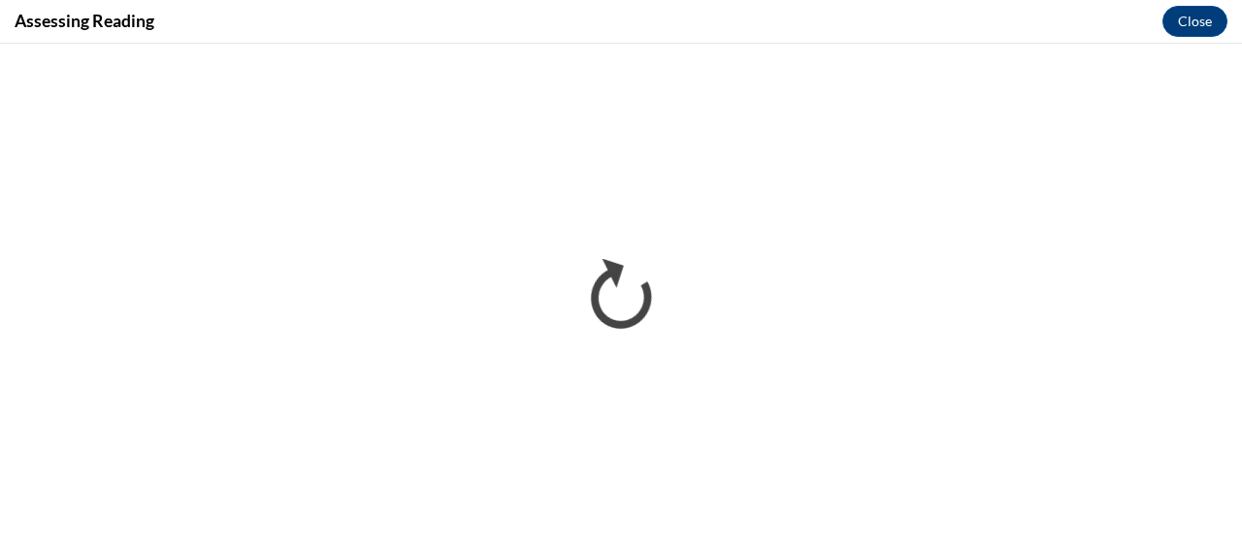
scroll to position [0, 0]
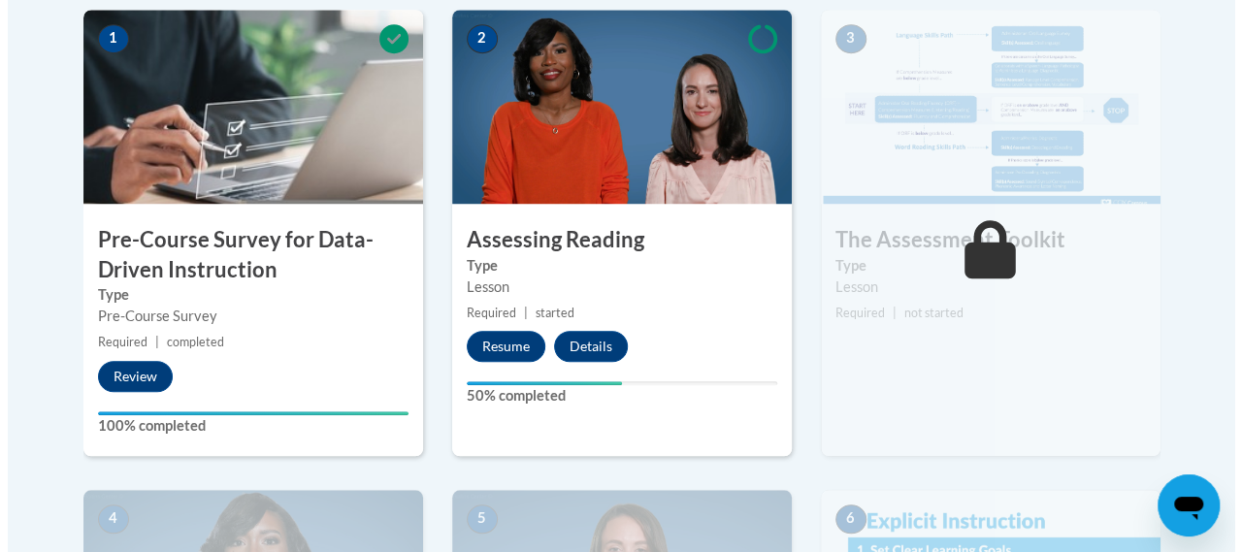
scroll to position [595, 0]
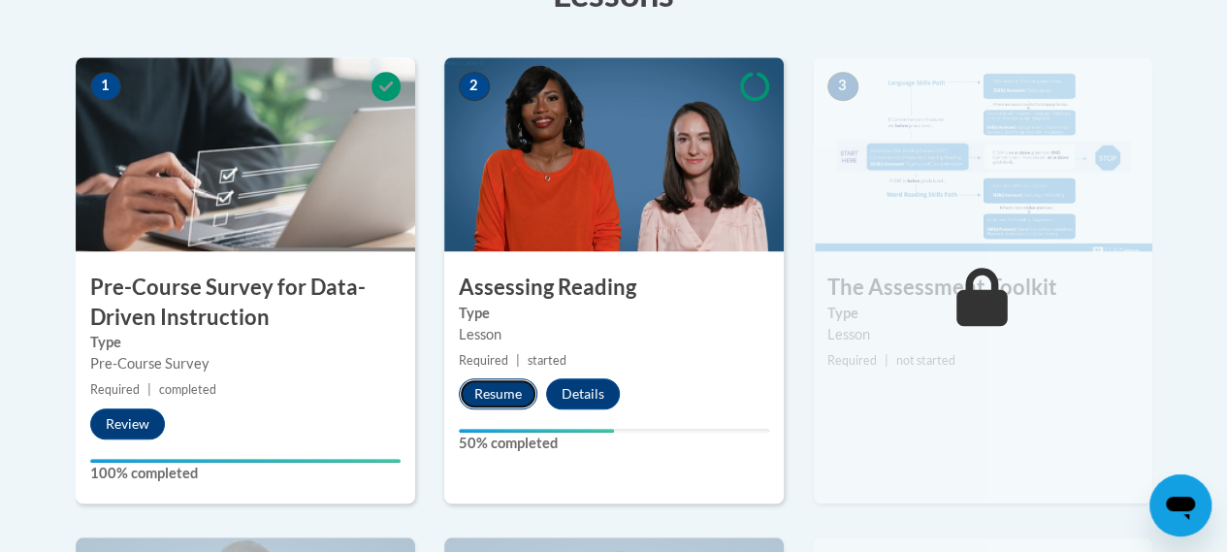
click at [512, 402] on button "Resume" at bounding box center [498, 393] width 79 height 31
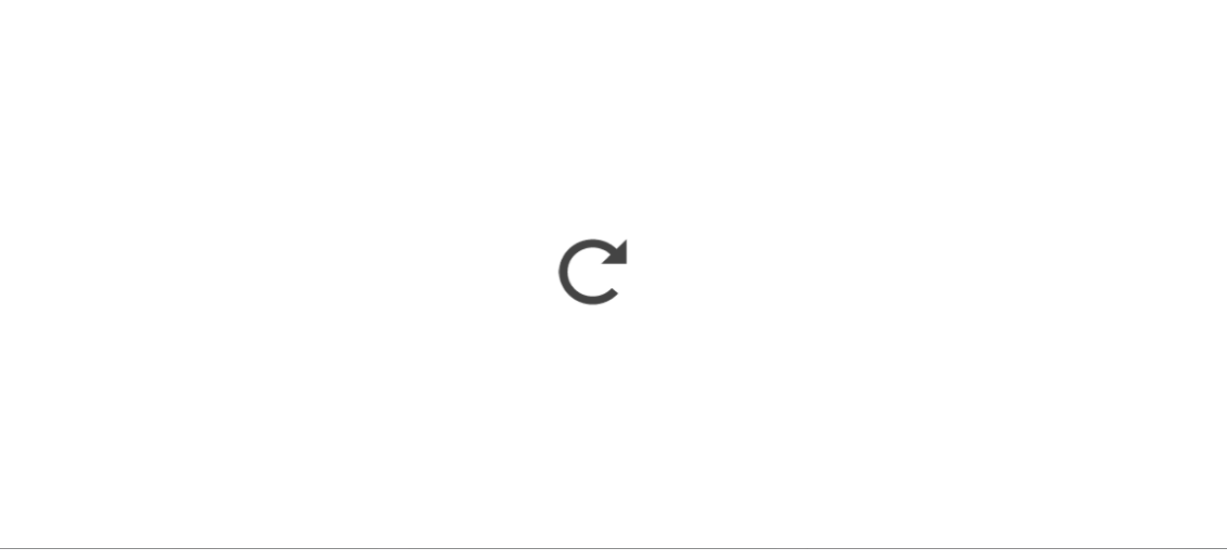
scroll to position [591, 0]
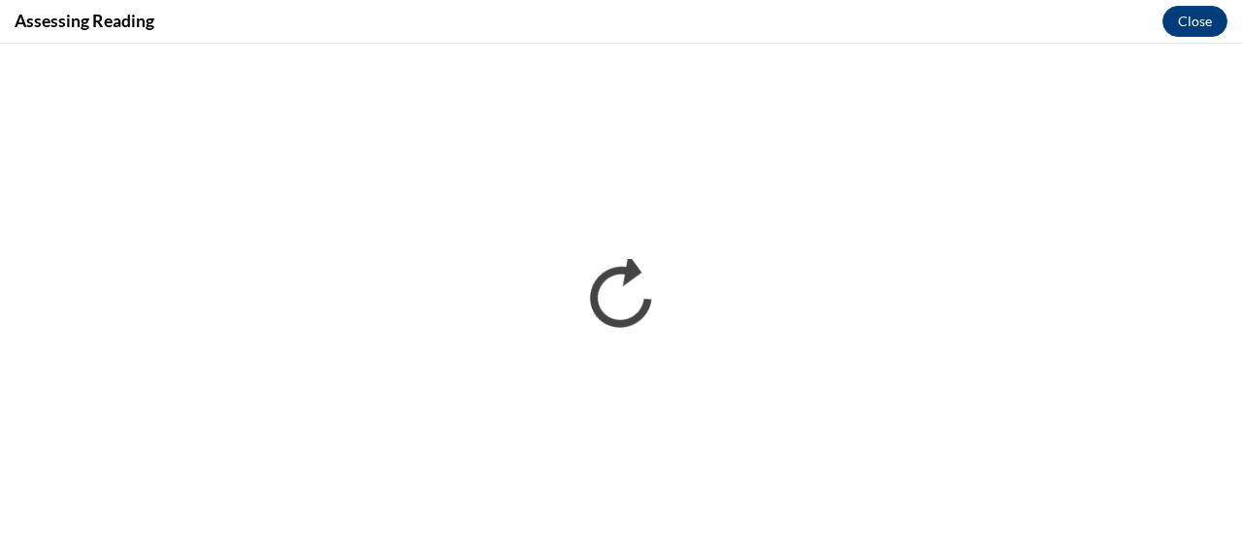
drag, startPoint x: 814, startPoint y: 505, endPoint x: 918, endPoint y: 9, distance: 506.6
click at [918, 9] on div "Assessing Reading Close" at bounding box center [621, 22] width 1242 height 44
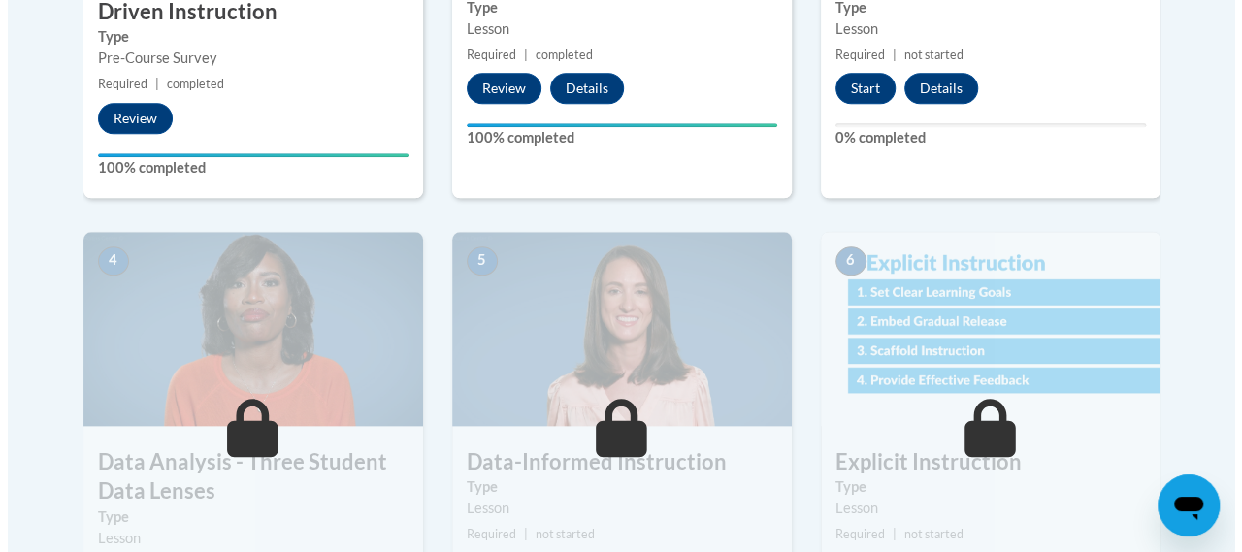
scroll to position [727, 0]
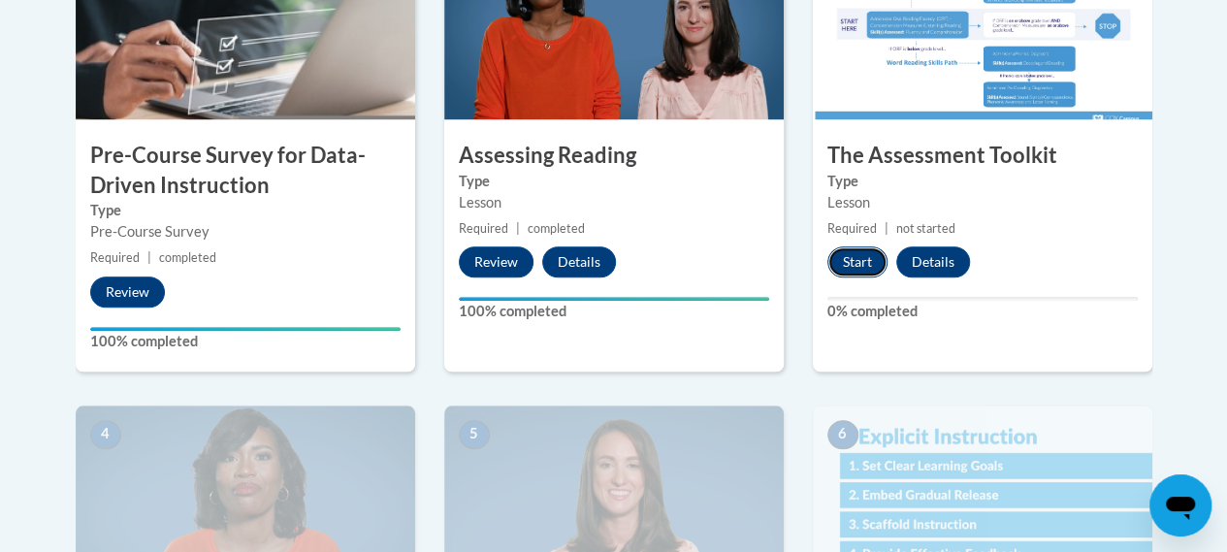
click at [865, 269] on button "Start" at bounding box center [858, 261] width 60 height 31
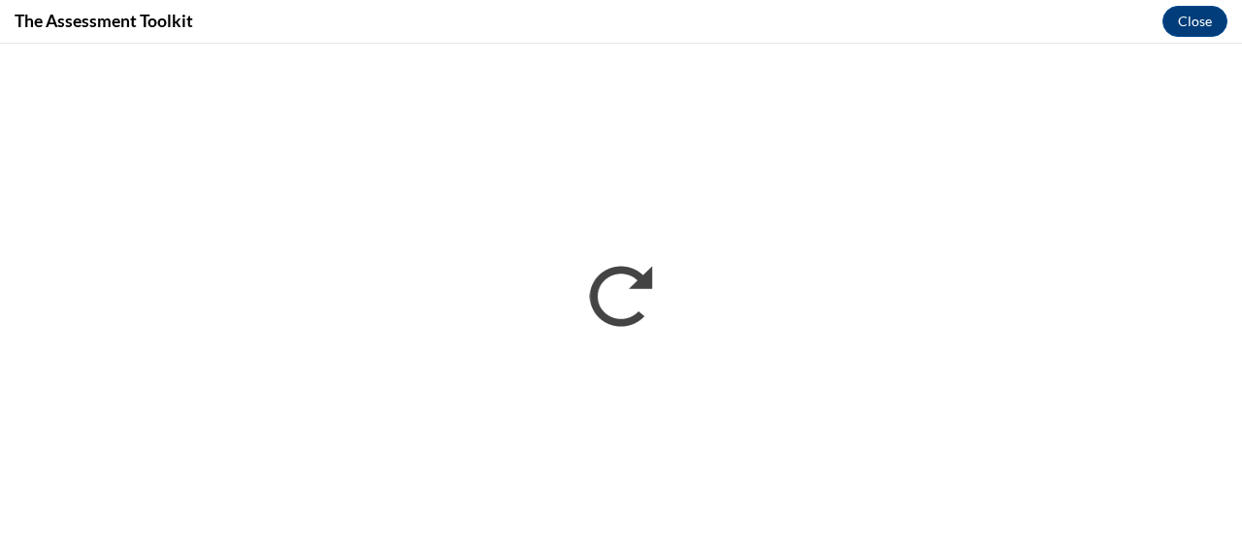
scroll to position [0, 0]
